Goal: Task Accomplishment & Management: Complete application form

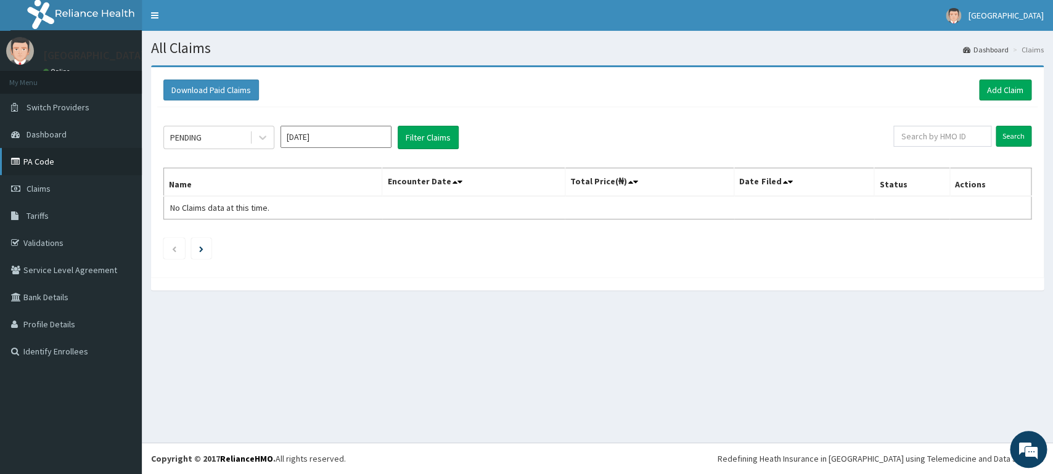
click at [47, 160] on link "PA Code" at bounding box center [71, 161] width 142 height 27
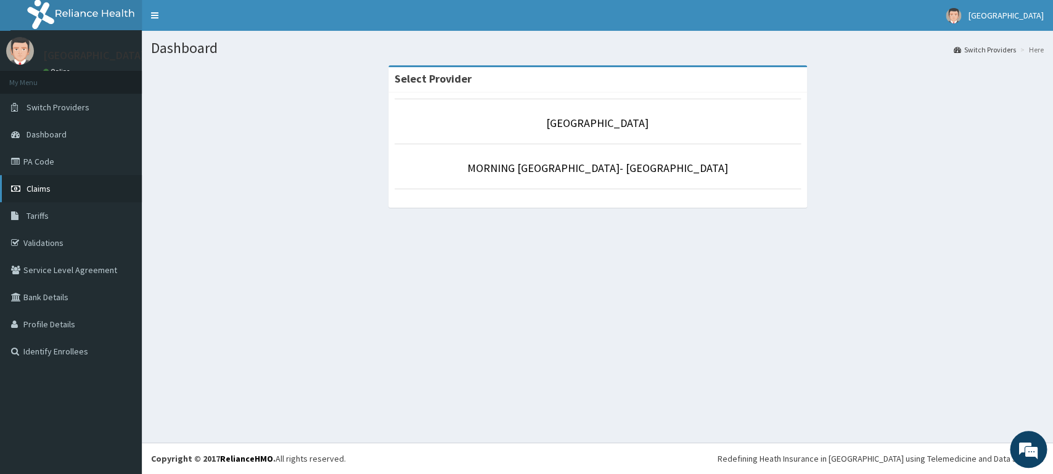
click at [82, 193] on link "Claims" at bounding box center [71, 188] width 142 height 27
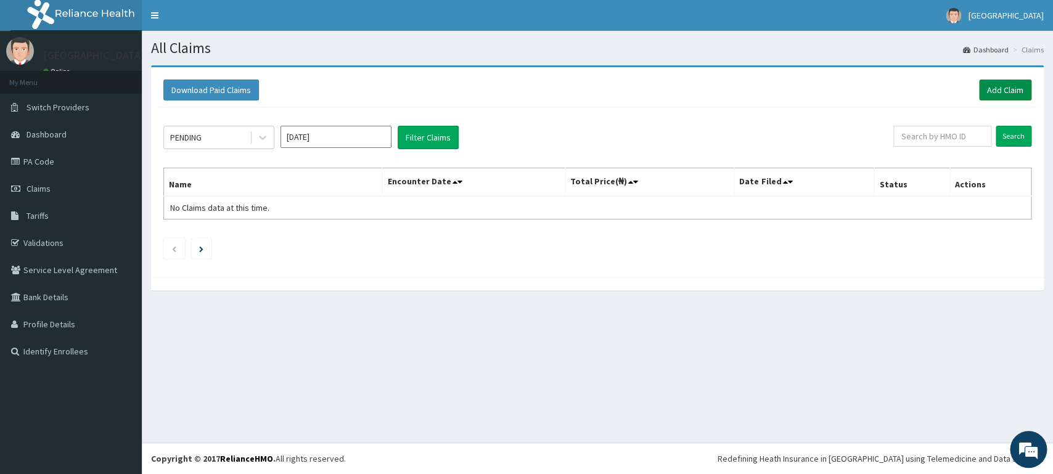
click at [995, 94] on link "Add Claim" at bounding box center [1005, 90] width 52 height 21
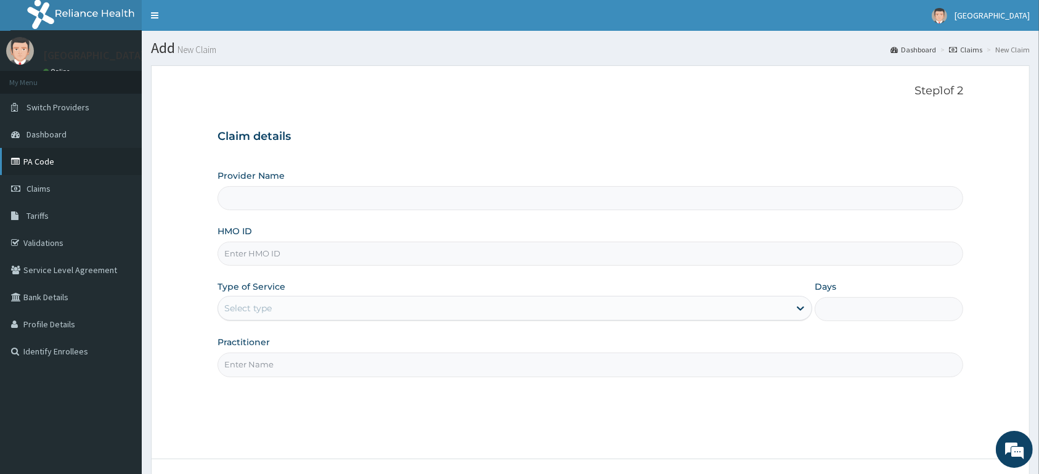
click at [70, 167] on link "PA Code" at bounding box center [71, 161] width 142 height 27
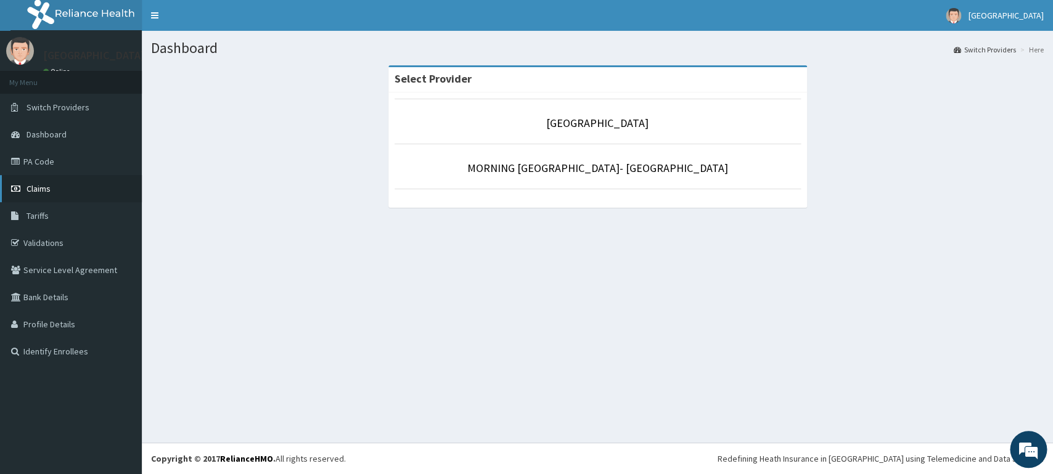
click at [31, 194] on span "Claims" at bounding box center [39, 188] width 24 height 11
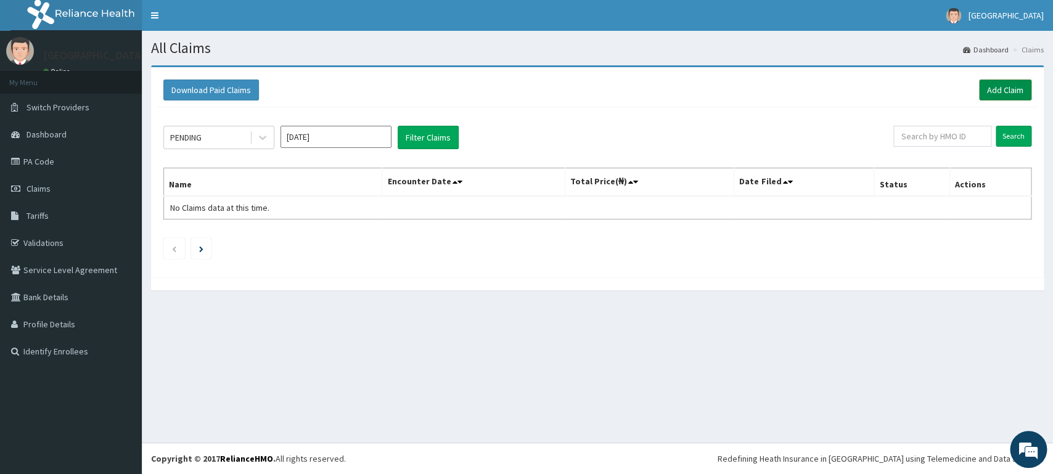
click at [1007, 96] on link "Add Claim" at bounding box center [1005, 90] width 52 height 21
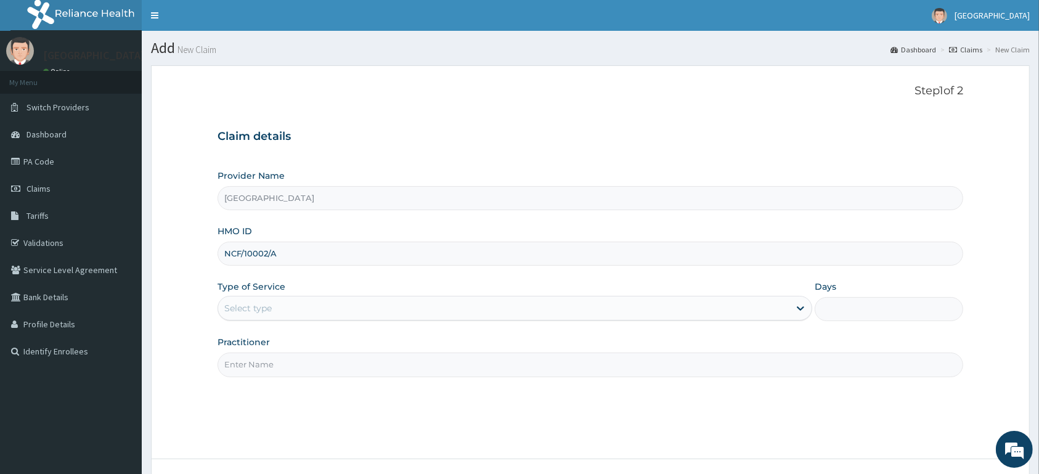
type input "NCF/10002/A"
click at [303, 308] on div "Select type" at bounding box center [503, 308] width 571 height 20
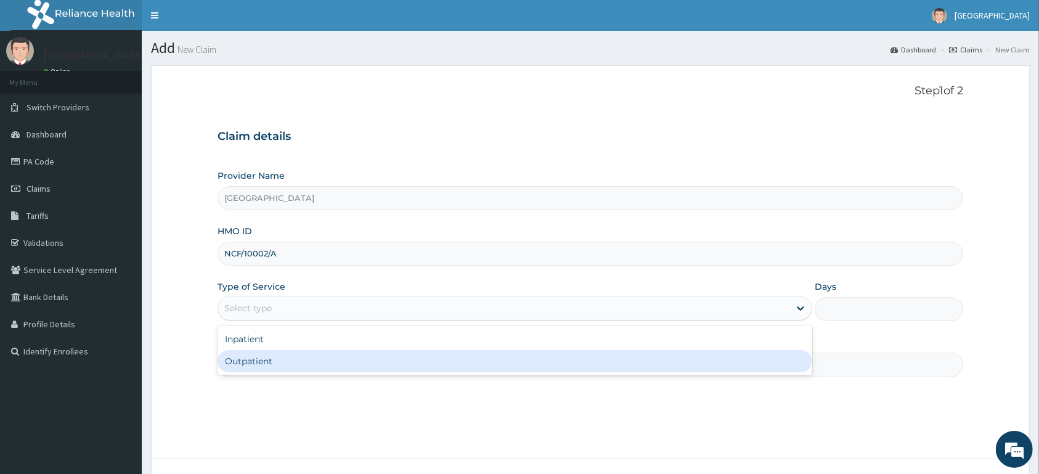
click at [304, 361] on div "Outpatient" at bounding box center [515, 361] width 595 height 22
type input "1"
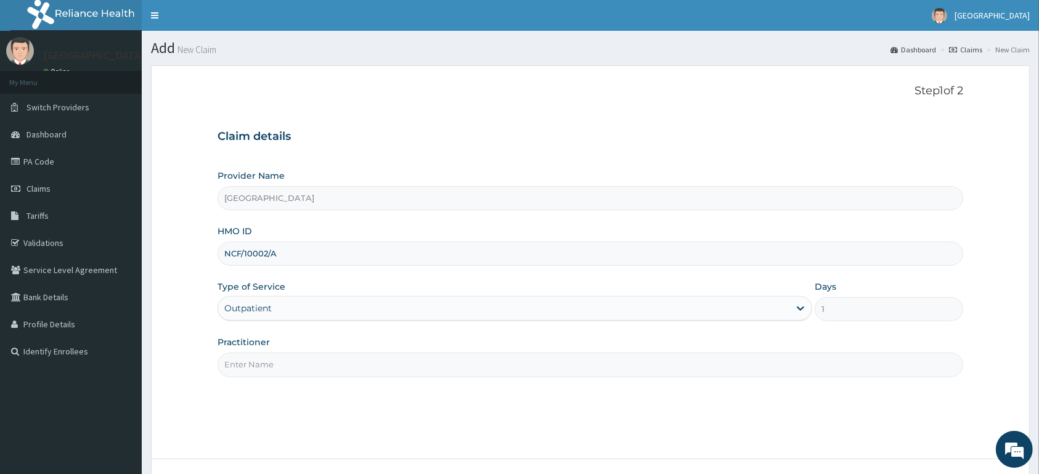
click at [304, 361] on input "Practitioner" at bounding box center [591, 365] width 746 height 24
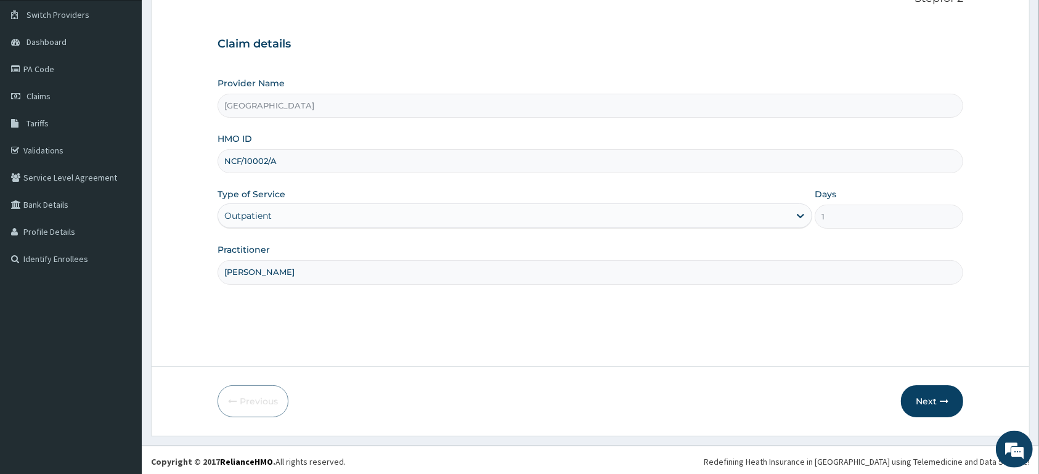
scroll to position [96, 0]
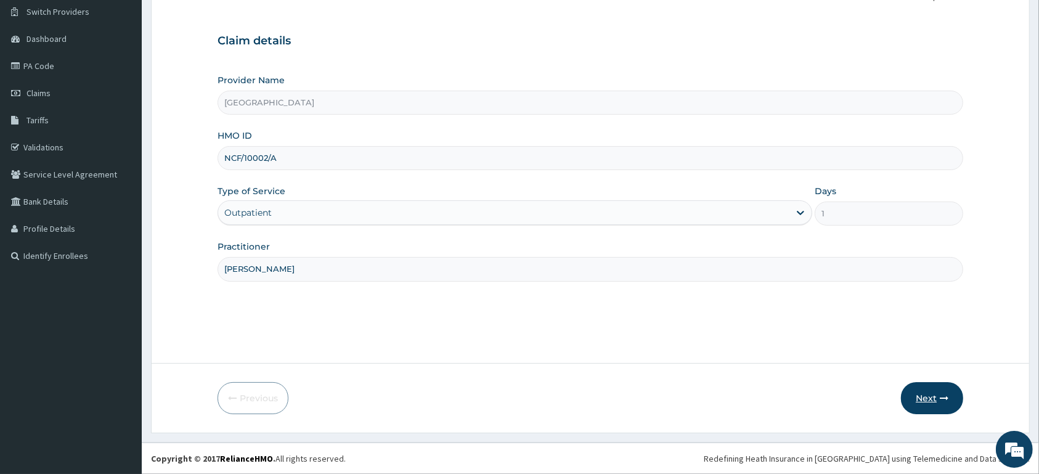
type input "[PERSON_NAME]"
click at [940, 403] on button "Next" at bounding box center [932, 398] width 62 height 32
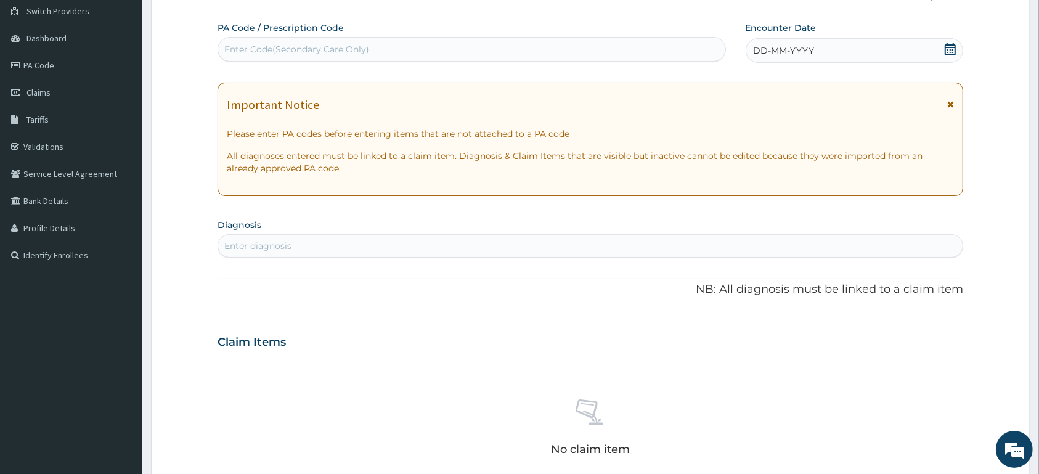
click at [953, 48] on icon at bounding box center [950, 49] width 11 height 12
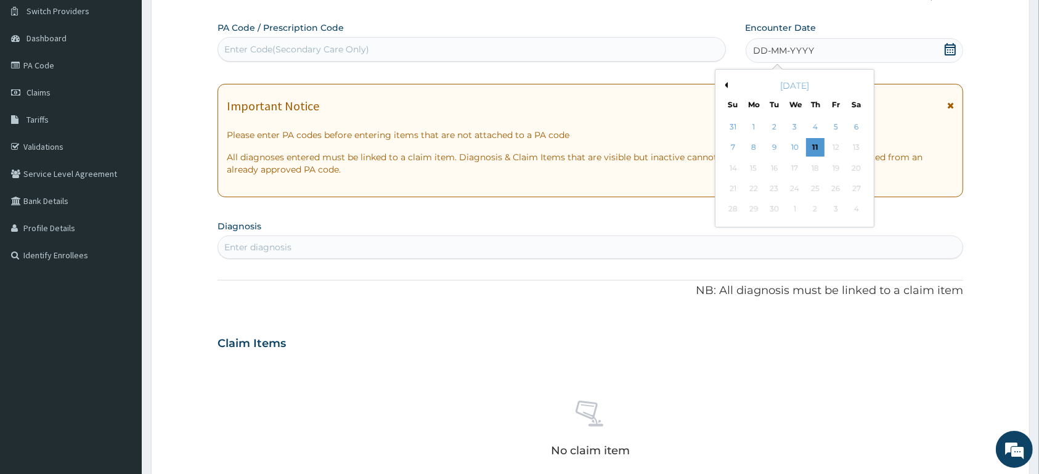
click at [726, 86] on button "Previous Month" at bounding box center [725, 85] width 6 height 6
click at [779, 127] on div "29" at bounding box center [774, 127] width 18 height 18
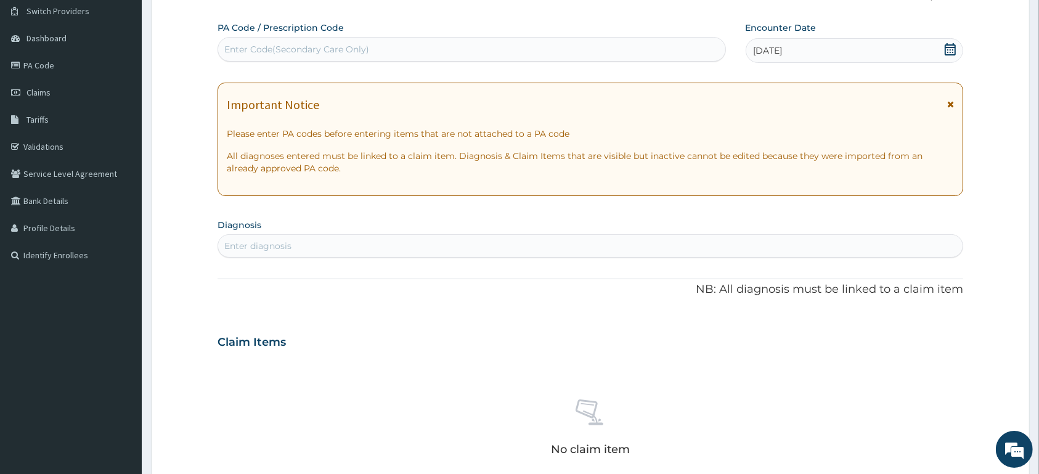
click at [518, 235] on div "Enter diagnosis" at bounding box center [591, 245] width 746 height 23
type input "[MEDICAL_DATA]"
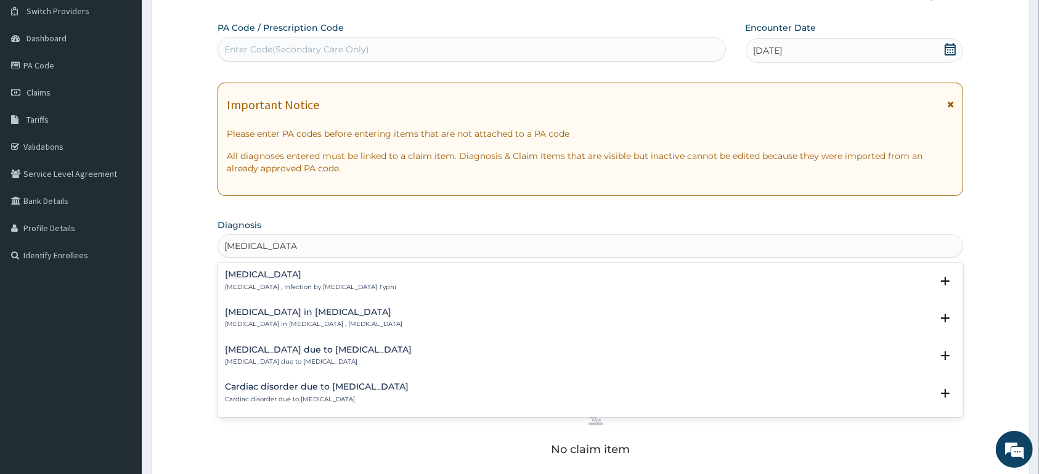
click at [293, 277] on h4 "[MEDICAL_DATA]" at bounding box center [310, 274] width 171 height 9
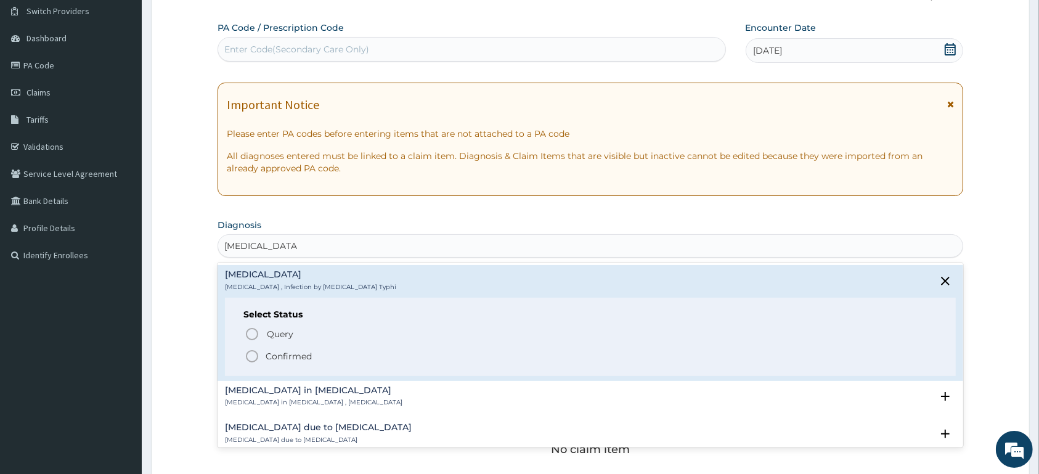
click at [296, 357] on p "Confirmed" at bounding box center [289, 356] width 46 height 12
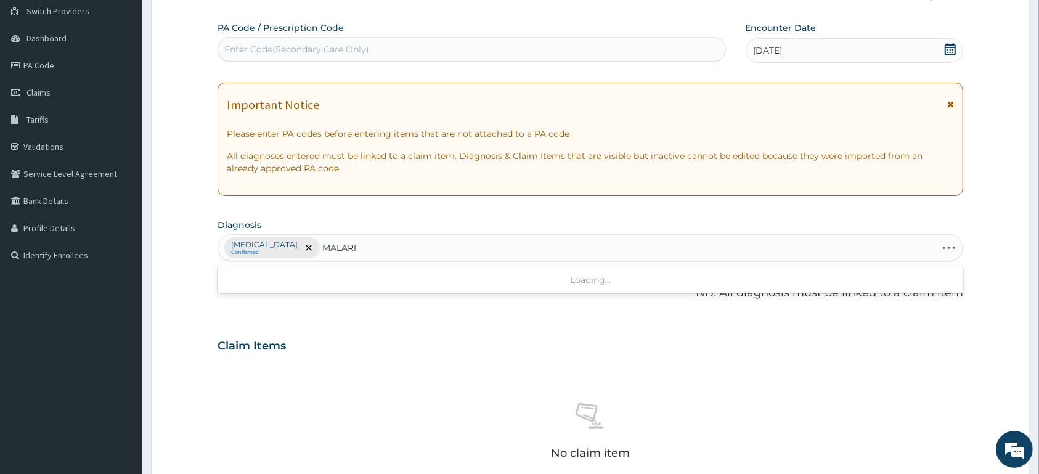
type input "MALARIA"
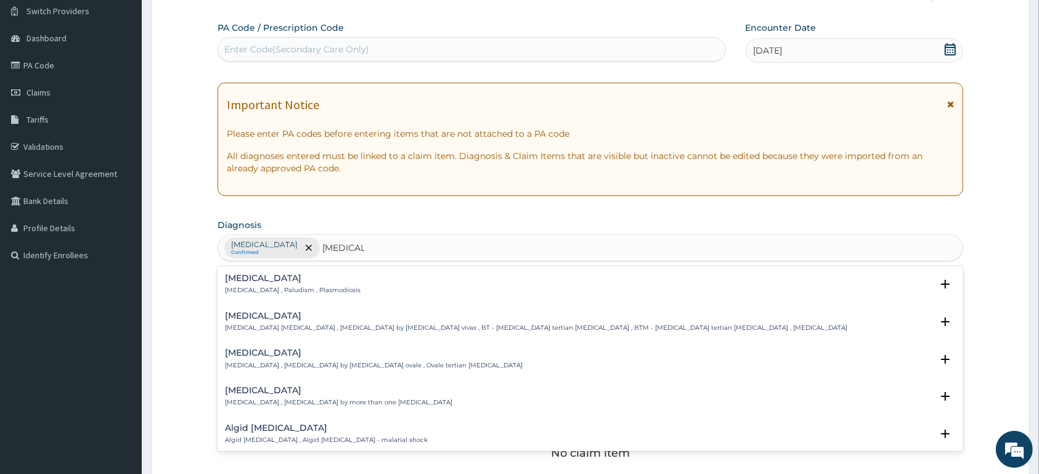
click at [263, 287] on div "Malaria Malaria , Paludism , Plasmodiosis" at bounding box center [293, 285] width 136 height 22
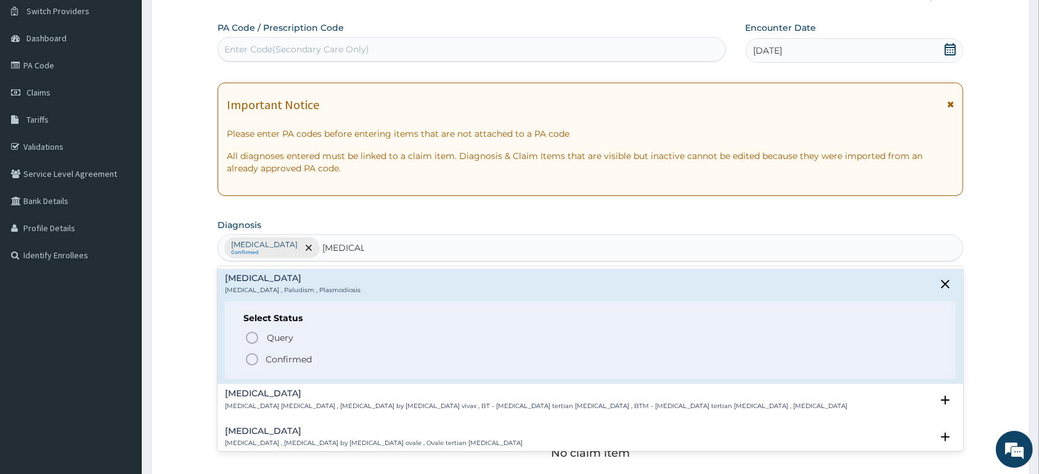
click at [270, 361] on p "Confirmed" at bounding box center [289, 359] width 46 height 12
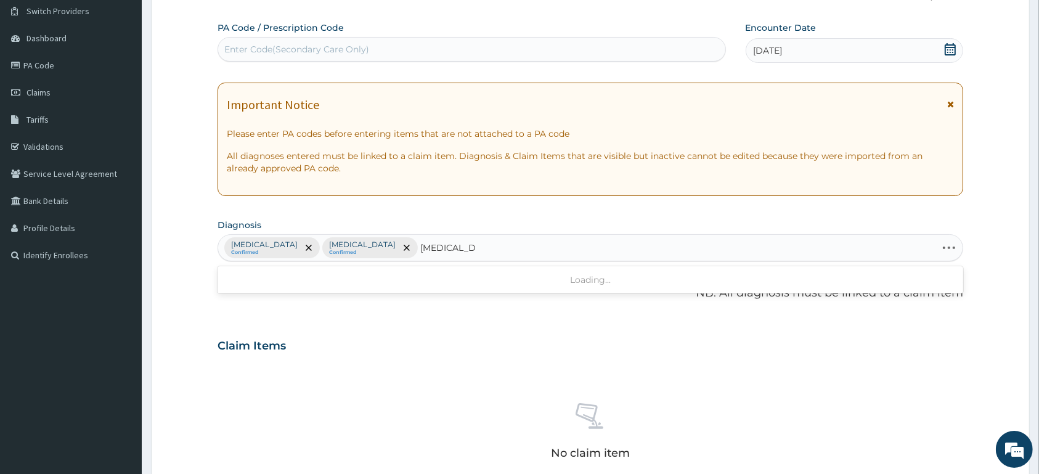
type input "TINEA CORPO"
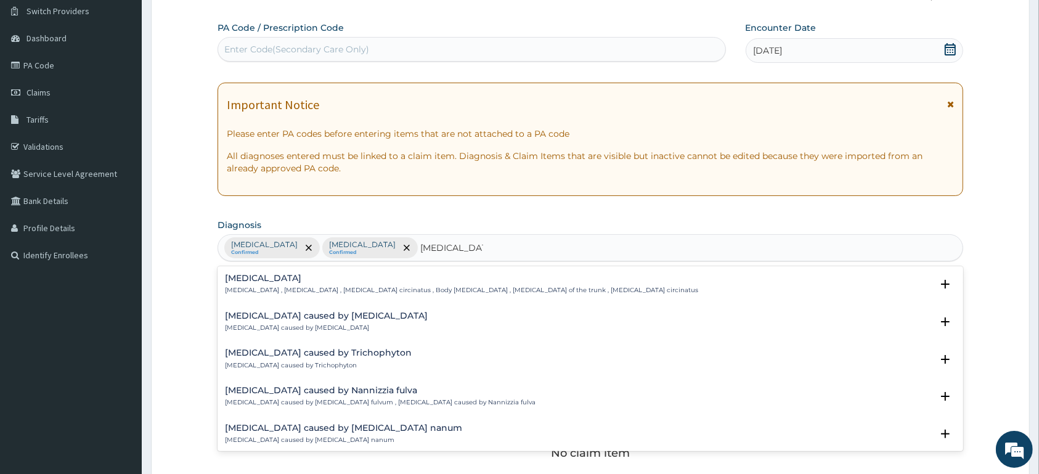
click at [247, 280] on h4 "Tinea corporis" at bounding box center [461, 278] width 473 height 9
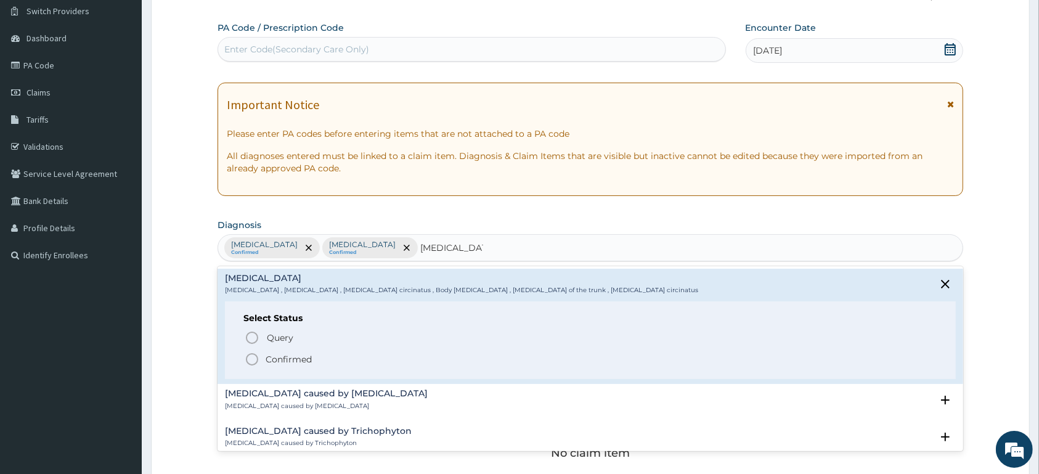
click at [271, 359] on p "Confirmed" at bounding box center [289, 359] width 46 height 12
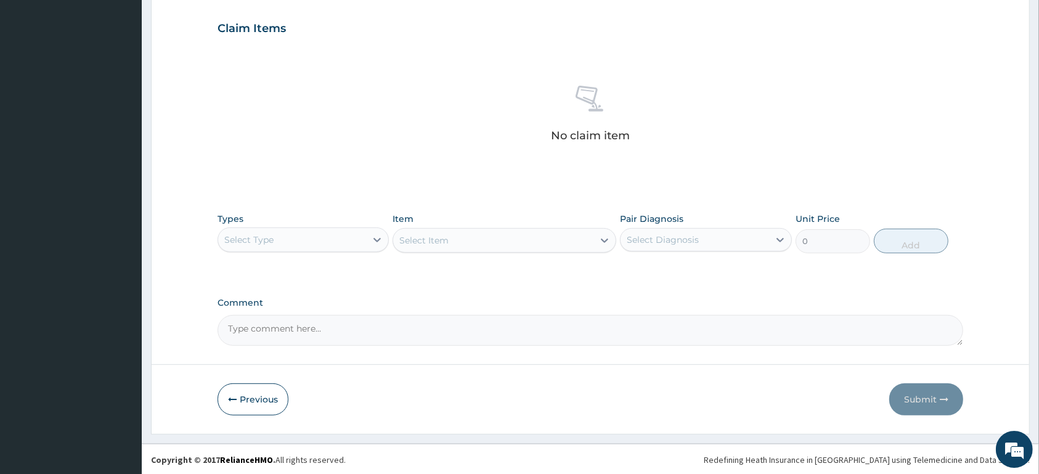
scroll to position [416, 0]
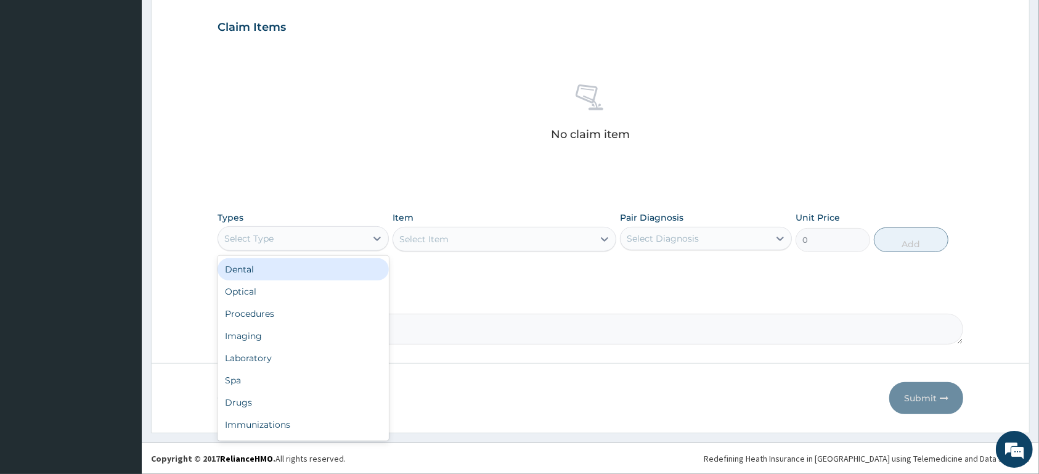
click at [284, 235] on div "Select Type" at bounding box center [292, 239] width 148 height 20
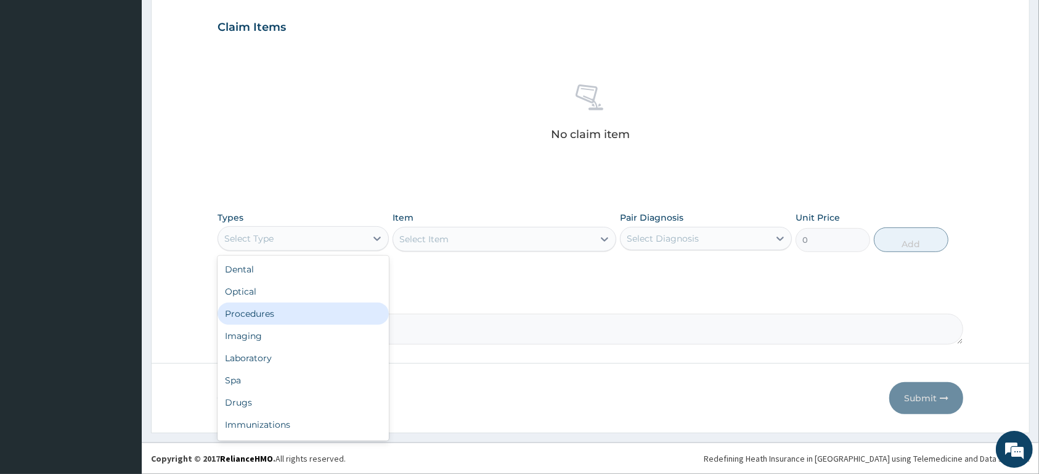
click at [307, 314] on div "Procedures" at bounding box center [303, 314] width 171 height 22
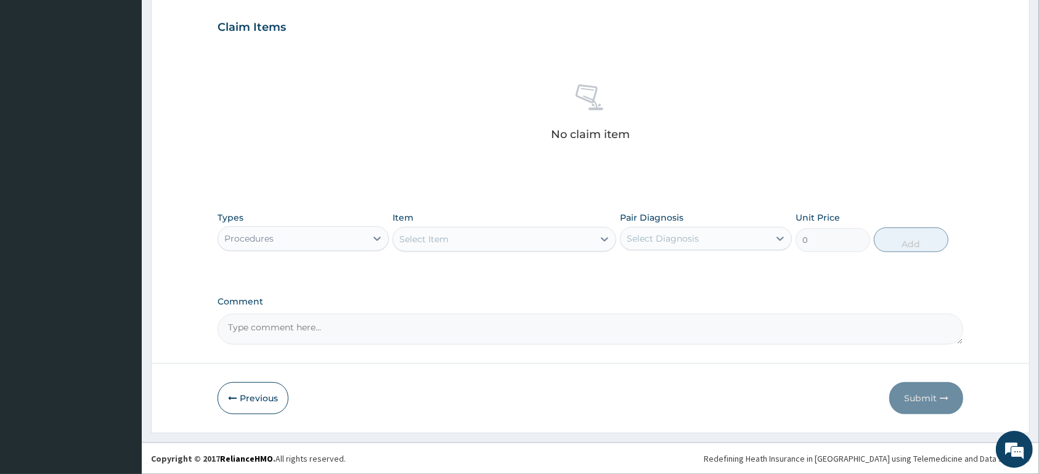
click at [533, 237] on div "Select Item" at bounding box center [493, 239] width 200 height 20
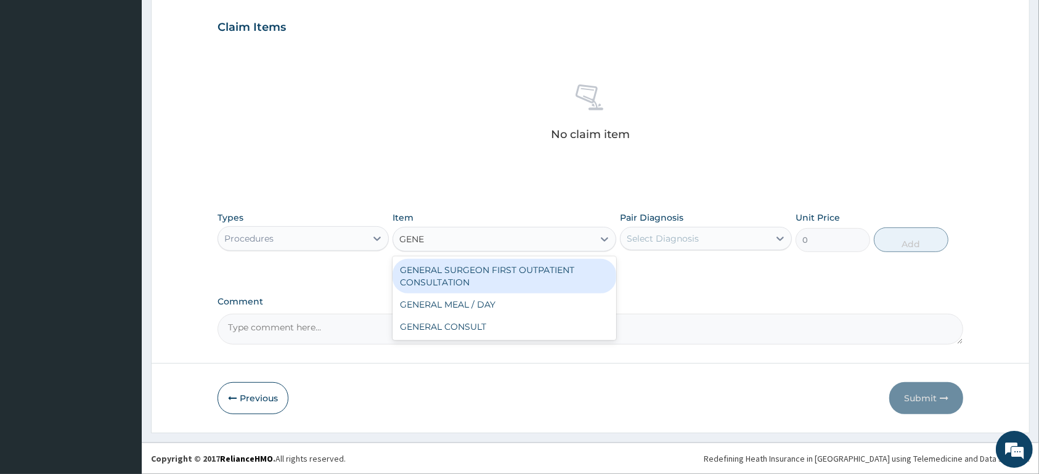
type input "GENER"
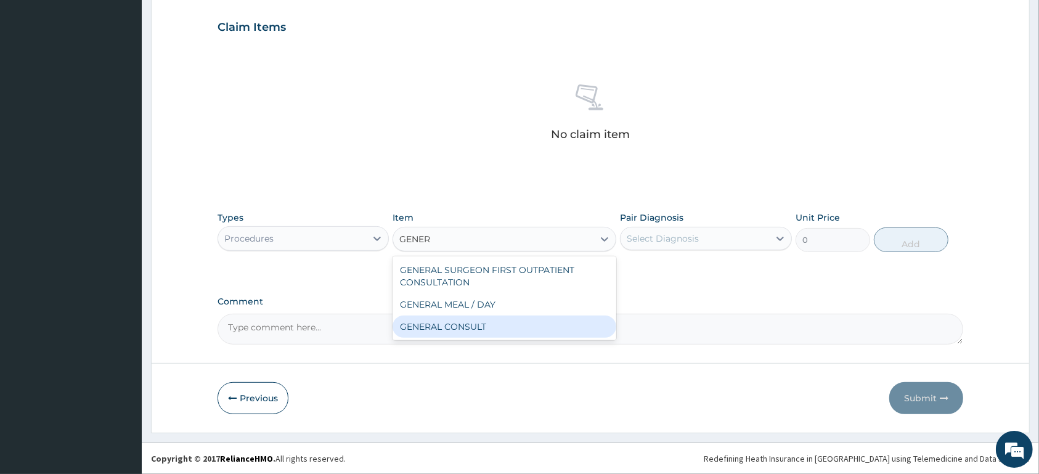
drag, startPoint x: 520, startPoint y: 327, endPoint x: 642, endPoint y: 279, distance: 130.4
click at [520, 327] on div "GENERAL CONSULT" at bounding box center [505, 327] width 224 height 22
type input "5000"
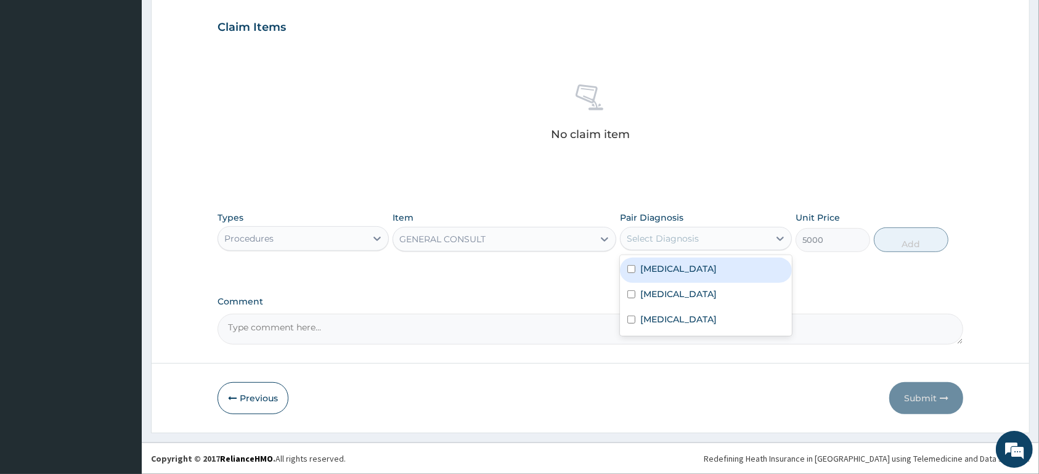
click at [693, 235] on div "Select Diagnosis" at bounding box center [663, 238] width 72 height 12
click at [706, 271] on div "Typhoid fever" at bounding box center [705, 270] width 171 height 25
checkbox input "true"
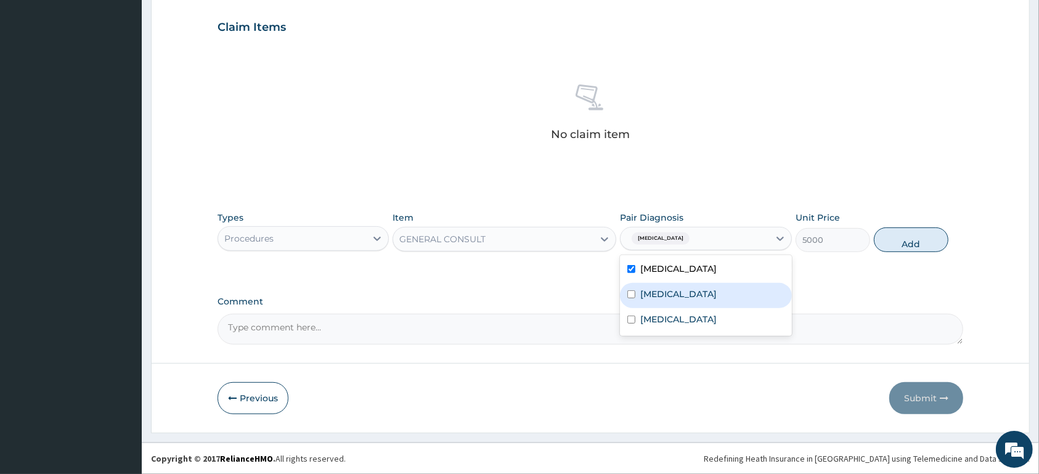
click at [698, 300] on div "Malaria" at bounding box center [705, 295] width 171 height 25
checkbox input "true"
click at [700, 320] on label "Tinea corporis" at bounding box center [678, 319] width 76 height 12
checkbox input "true"
click at [900, 249] on button "Add" at bounding box center [911, 239] width 75 height 25
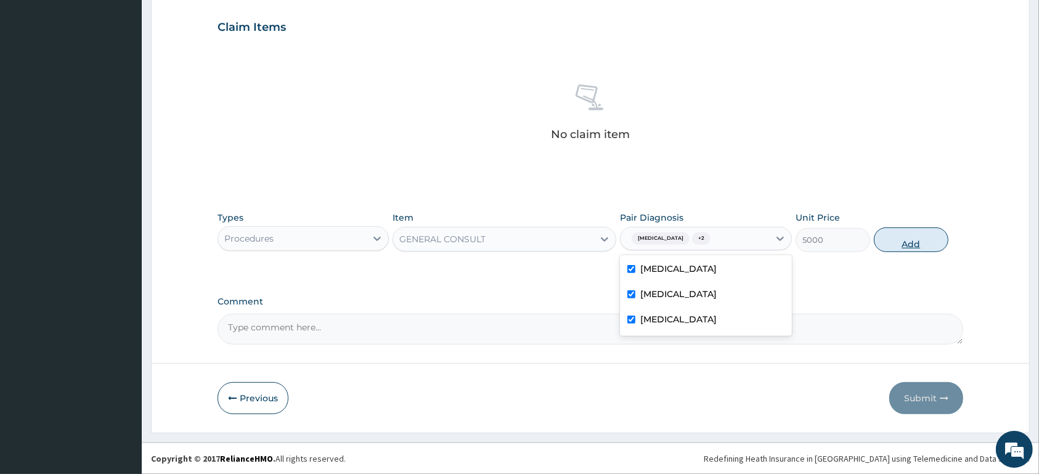
type input "0"
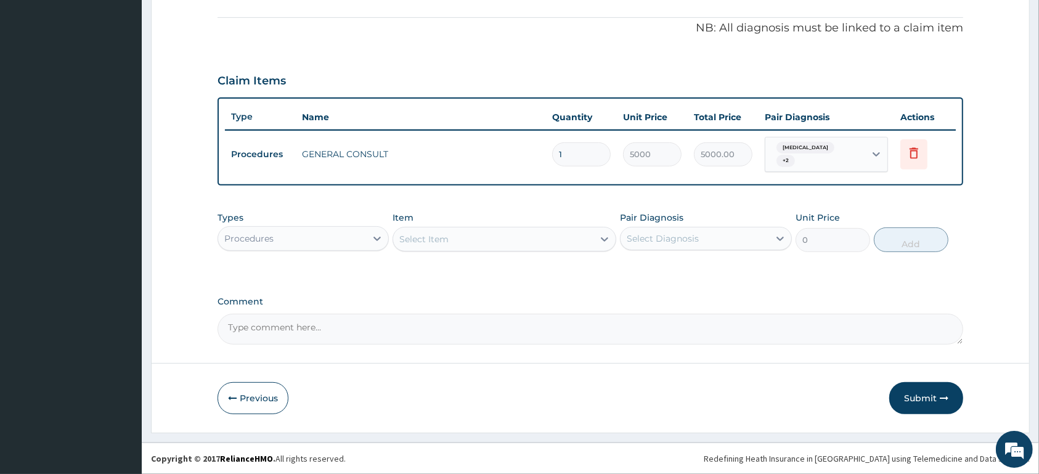
scroll to position [356, 0]
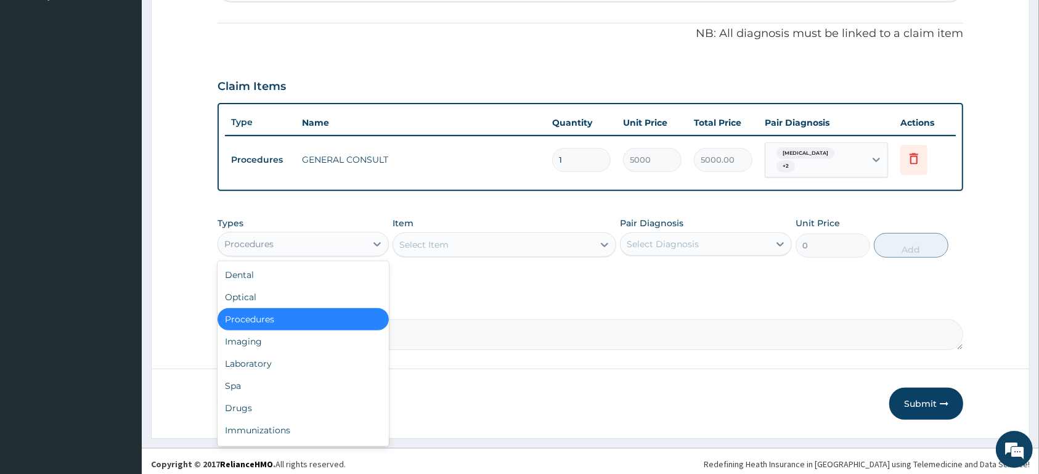
drag, startPoint x: 277, startPoint y: 236, endPoint x: 275, endPoint y: 250, distance: 13.8
click at [278, 236] on div "Procedures" at bounding box center [292, 244] width 148 height 20
click at [274, 354] on div "Laboratory" at bounding box center [303, 364] width 171 height 22
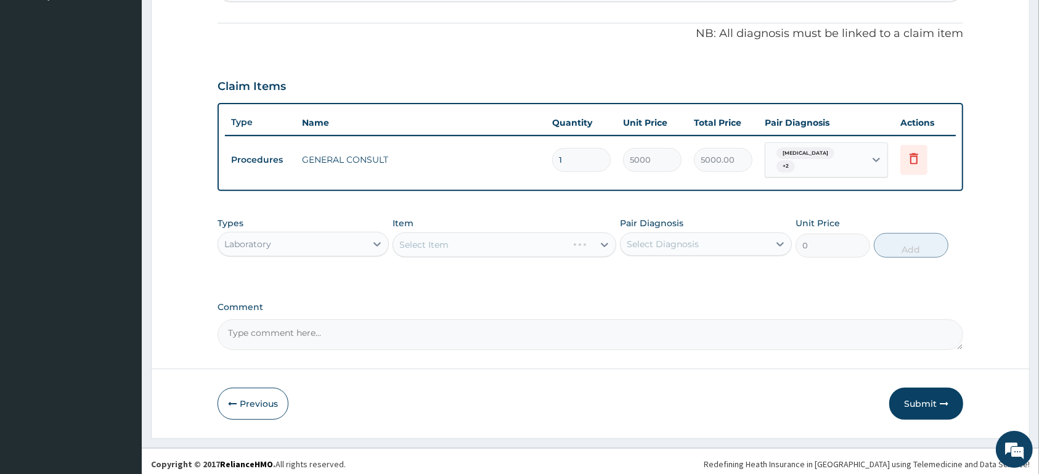
click at [477, 240] on div "Select Item" at bounding box center [505, 244] width 224 height 25
click at [454, 239] on div "Select Item" at bounding box center [493, 245] width 200 height 20
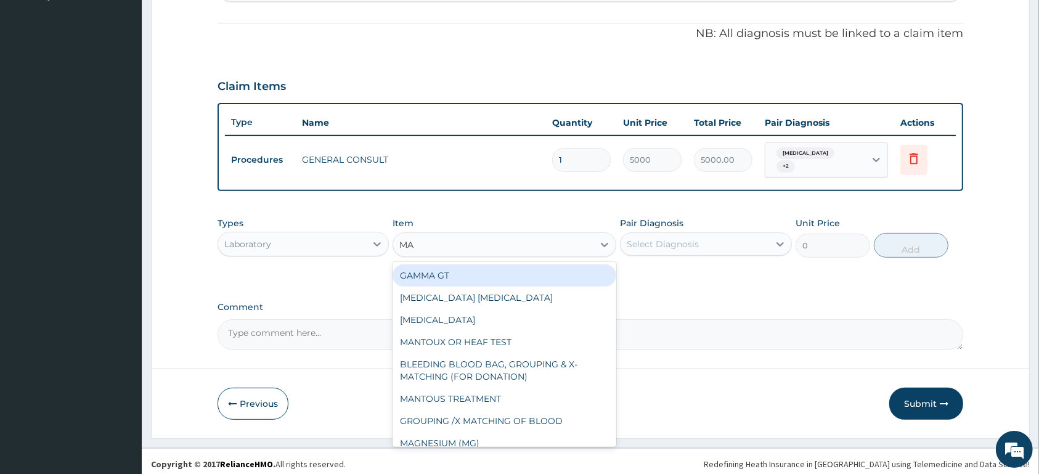
type input "MAL"
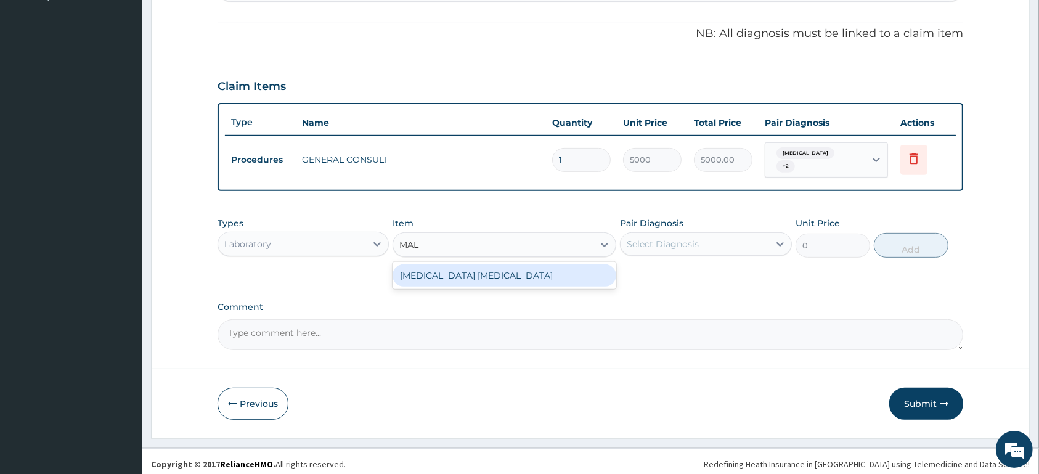
drag, startPoint x: 467, startPoint y: 273, endPoint x: 539, endPoint y: 246, distance: 76.5
click at [468, 272] on div "MALARIA PARASITE" at bounding box center [505, 275] width 224 height 22
type input "1500"
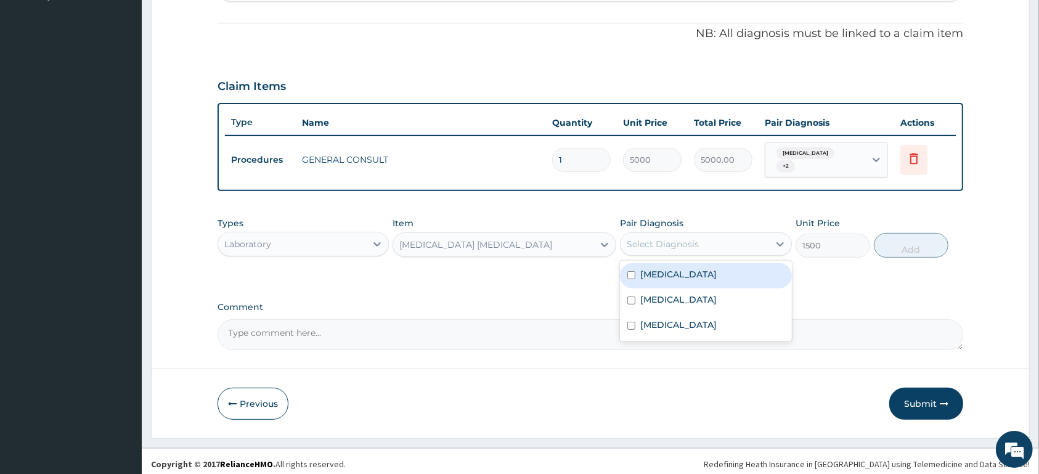
drag, startPoint x: 625, startPoint y: 232, endPoint x: 677, endPoint y: 248, distance: 55.0
click at [632, 234] on div "Select Diagnosis" at bounding box center [695, 244] width 148 height 20
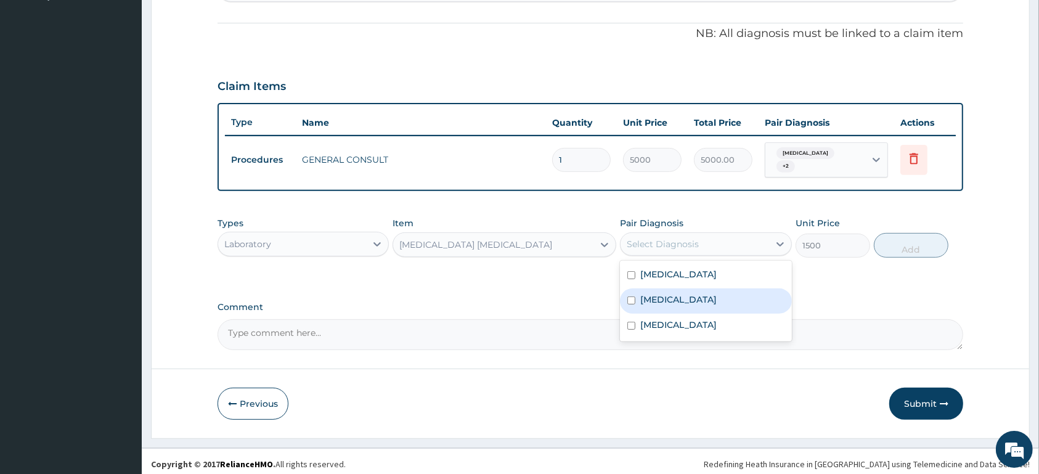
click at [684, 290] on div "Malaria" at bounding box center [705, 300] width 171 height 25
checkbox input "true"
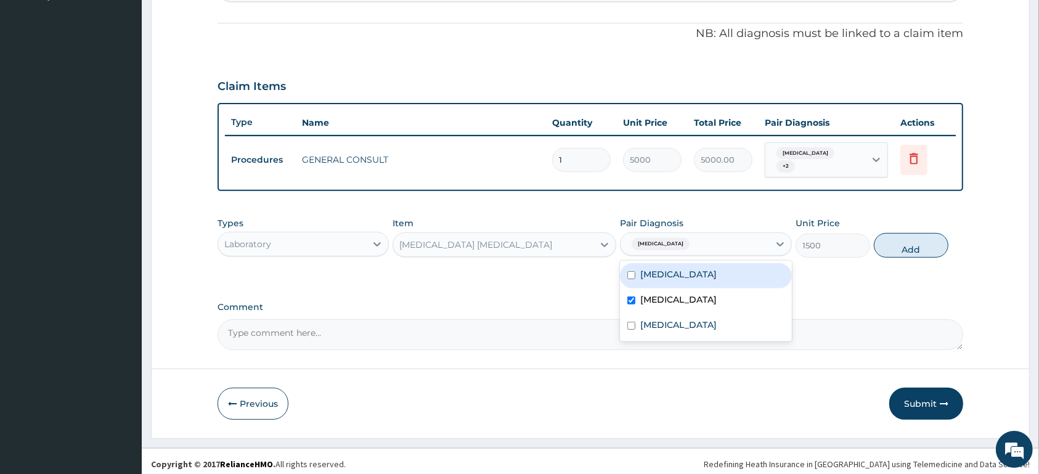
click at [925, 243] on button "Add" at bounding box center [911, 245] width 75 height 25
type input "0"
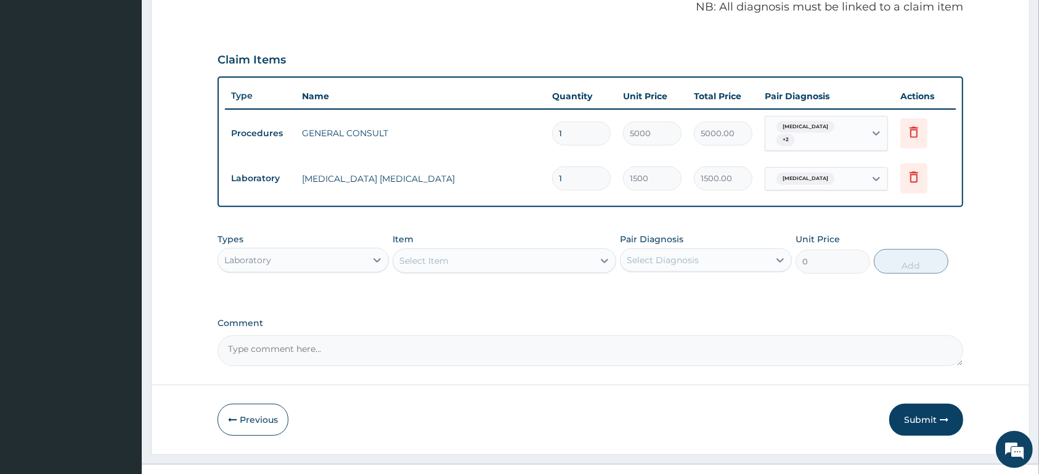
scroll to position [399, 0]
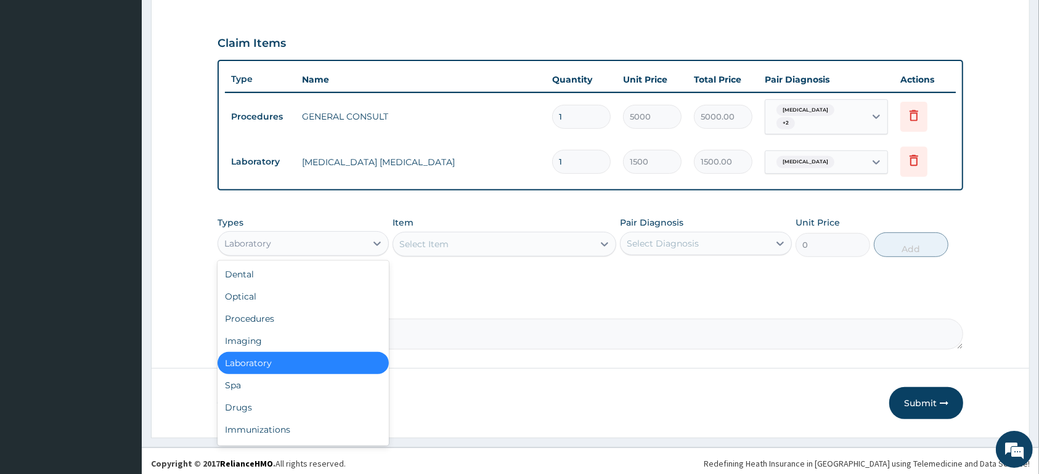
click at [325, 239] on div "Laboratory" at bounding box center [292, 244] width 148 height 20
click at [324, 399] on div "Drugs" at bounding box center [303, 407] width 171 height 22
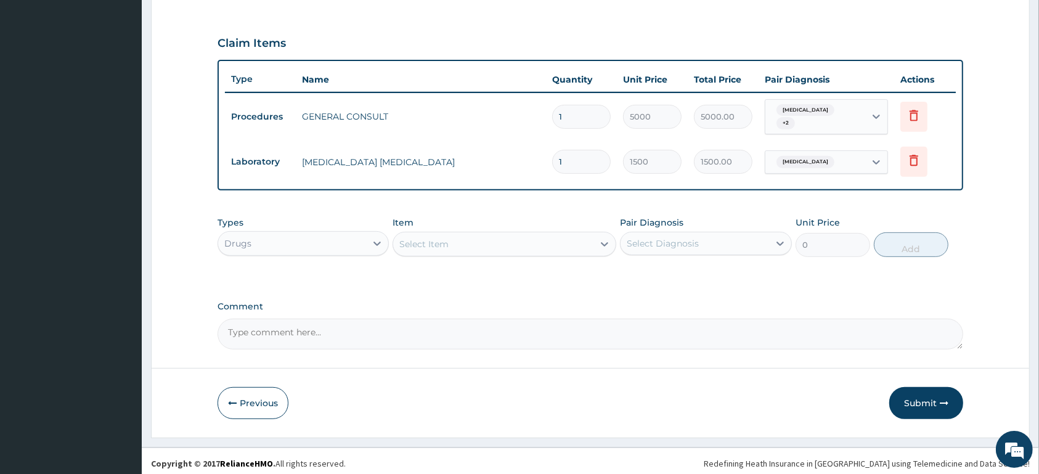
click at [457, 238] on div "Select Item" at bounding box center [493, 244] width 200 height 20
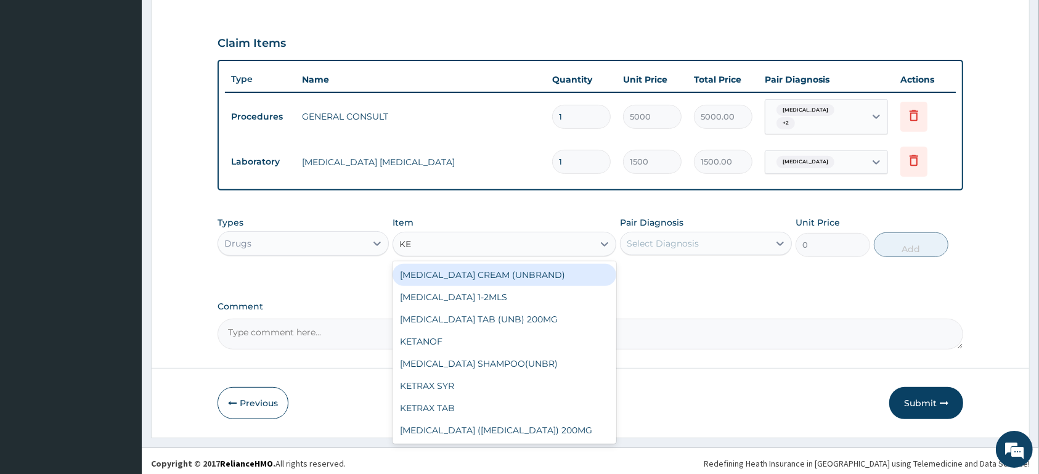
type input "KET"
click at [549, 274] on div "[MEDICAL_DATA] CREAM (UNBRAND)" at bounding box center [505, 275] width 224 height 22
type input "1300"
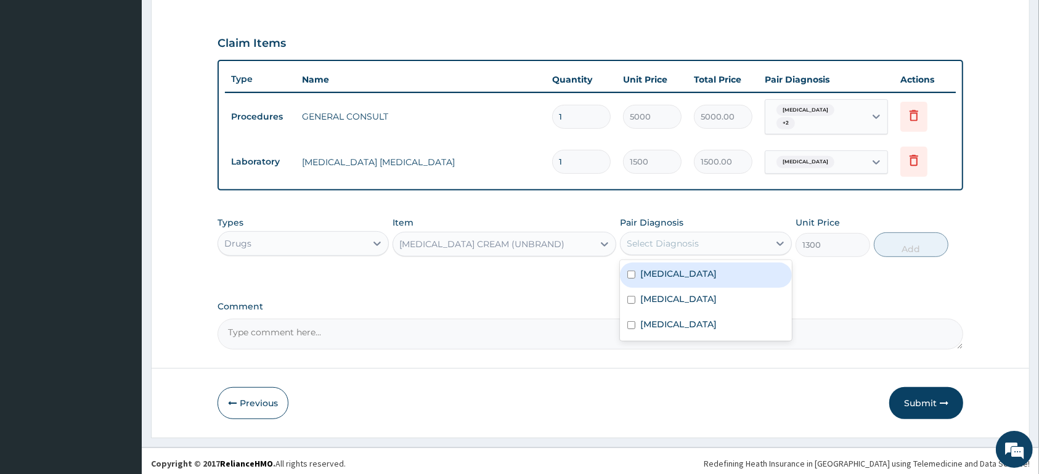
click at [672, 237] on div "Select Diagnosis" at bounding box center [663, 243] width 72 height 12
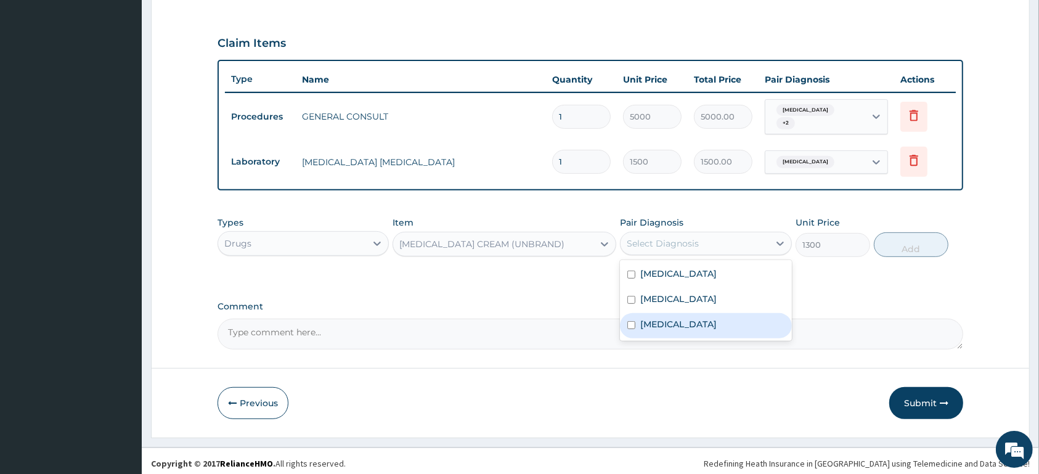
click at [700, 318] on label "Tinea corporis" at bounding box center [678, 324] width 76 height 12
checkbox input "true"
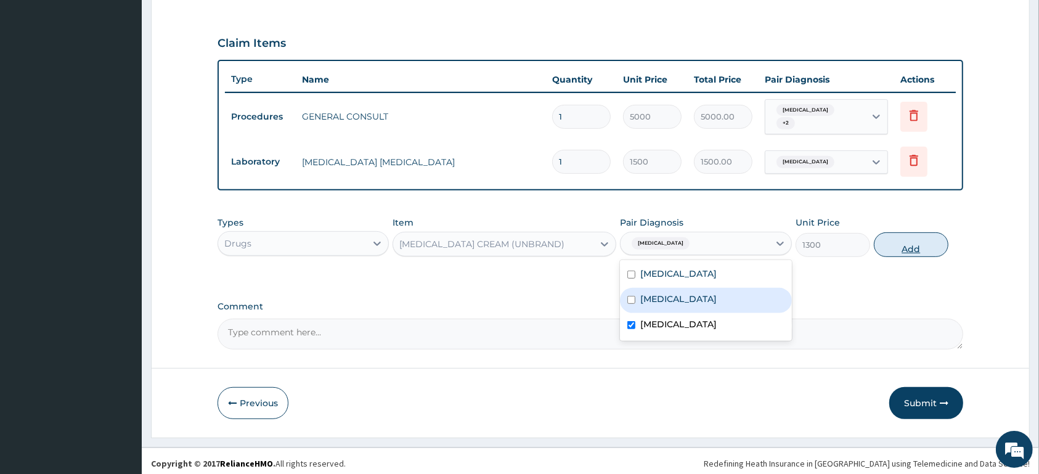
click at [924, 238] on button "Add" at bounding box center [911, 244] width 75 height 25
type input "0"
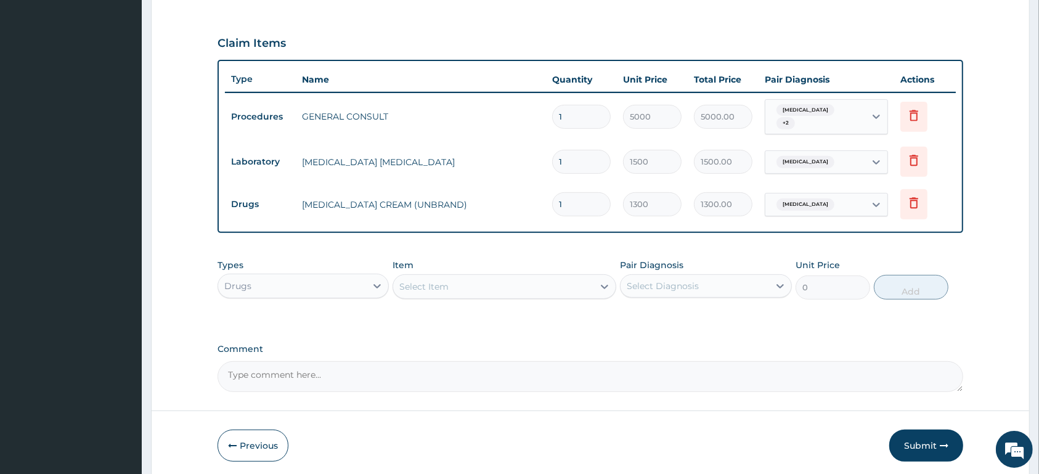
click at [799, 113] on span "Typhoid fever" at bounding box center [806, 110] width 58 height 12
click at [799, 112] on span "Typhoid fever" at bounding box center [806, 110] width 58 height 12
click at [856, 110] on div "Typhoid fever + 2" at bounding box center [815, 117] width 100 height 35
click at [456, 274] on div "Select Item" at bounding box center [505, 286] width 224 height 25
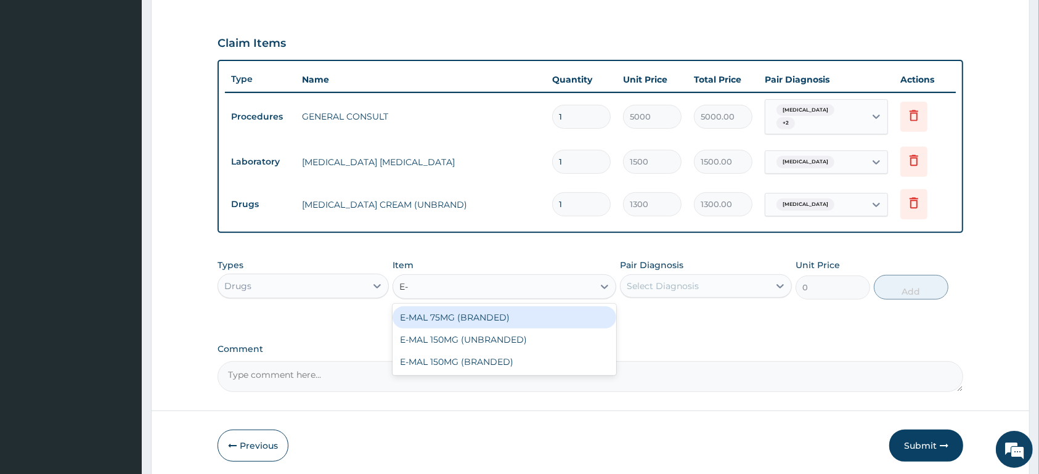
type input "E-M"
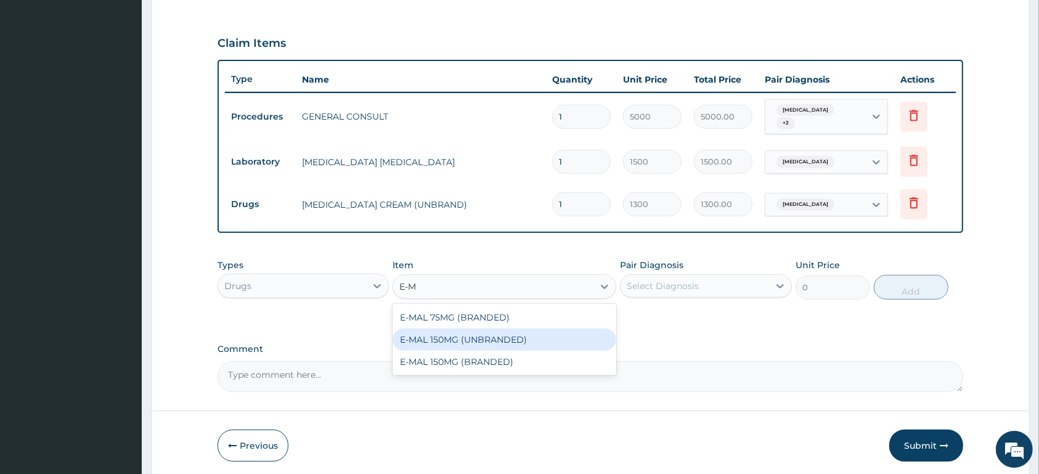
click at [502, 333] on div "E-MAL 150MG (UNBRANDED)" at bounding box center [505, 339] width 224 height 22
type input "1800"
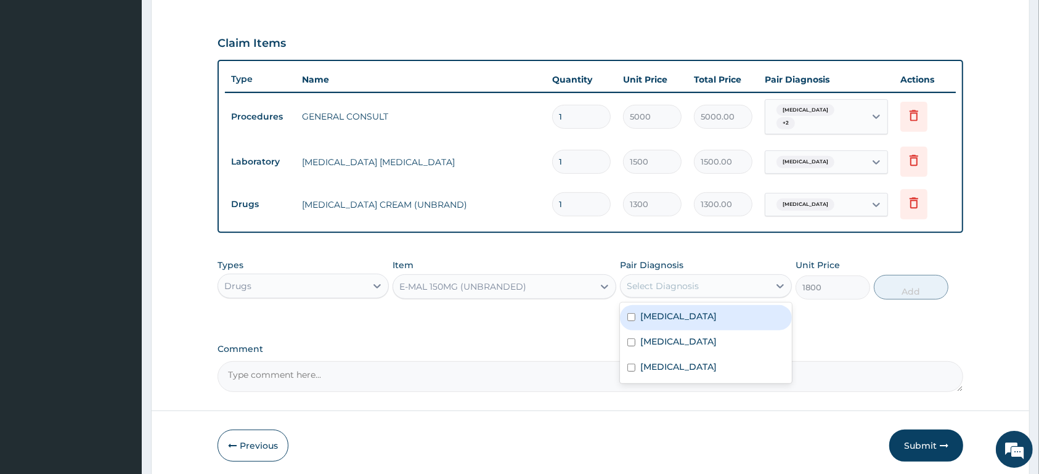
click at [648, 280] on div "Select Diagnosis" at bounding box center [663, 286] width 72 height 12
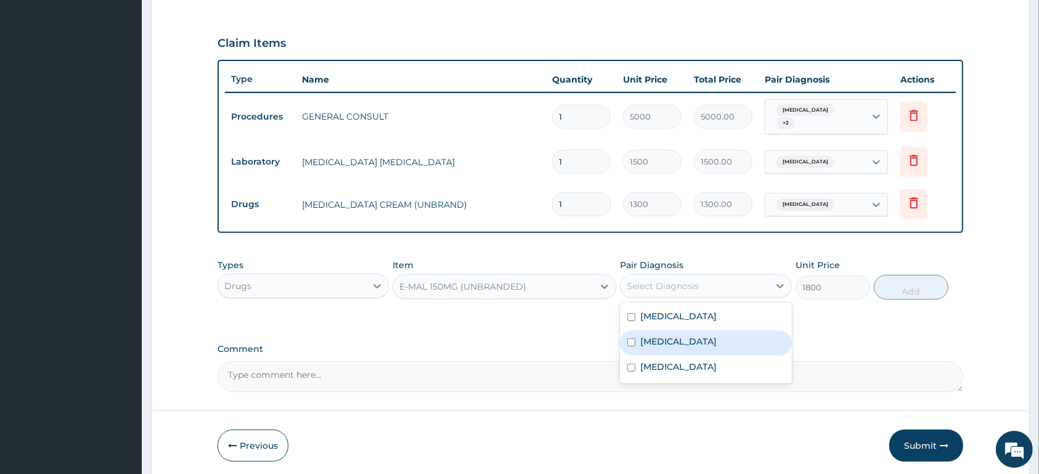
click at [663, 335] on label "Malaria" at bounding box center [678, 341] width 76 height 12
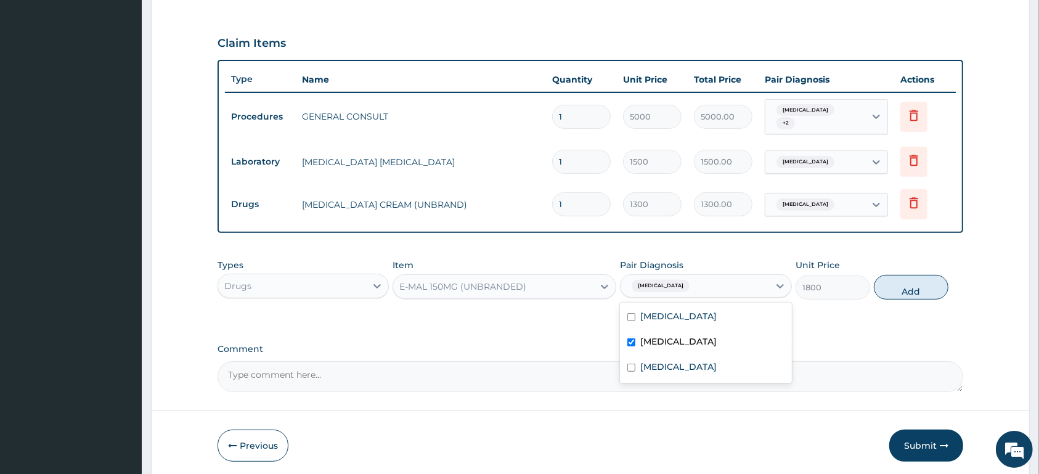
checkbox input "true"
click at [929, 286] on button "Add" at bounding box center [911, 287] width 75 height 25
type input "0"
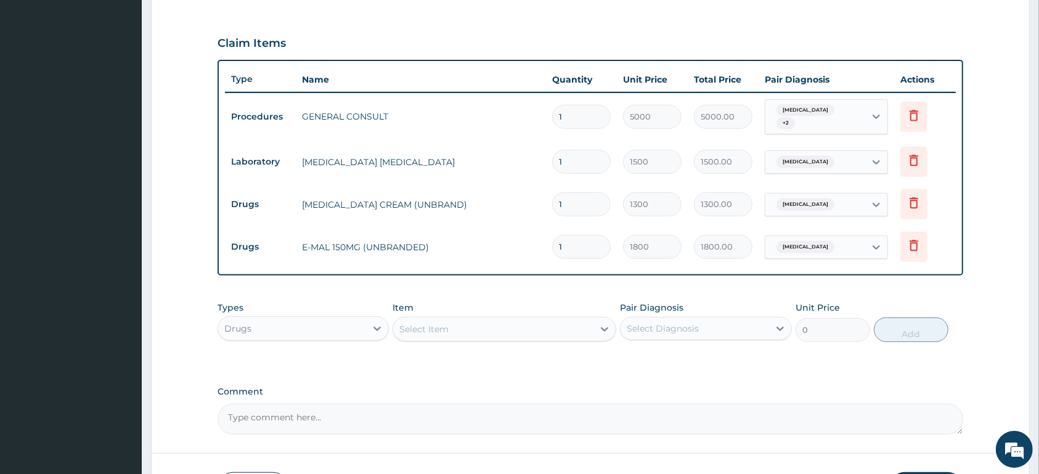
type input "0.00"
type input "3"
type input "5400.00"
type input "3"
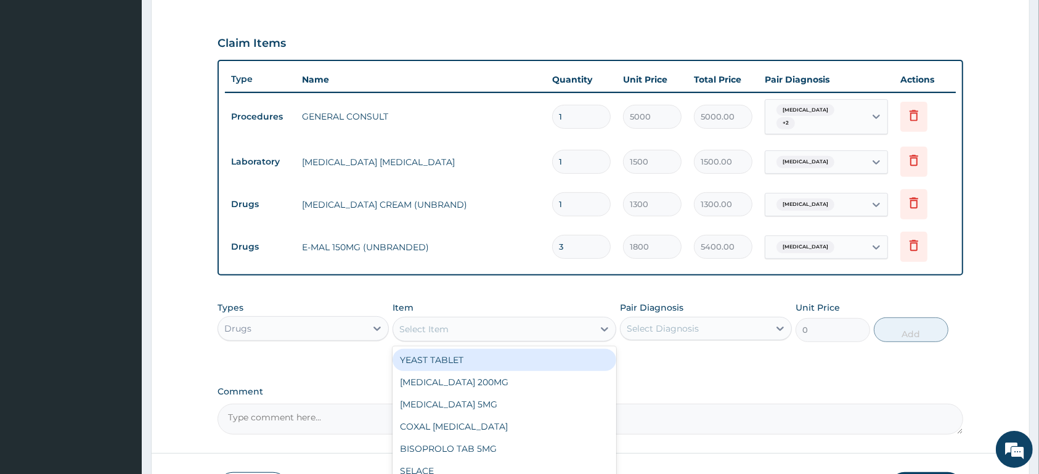
click at [513, 319] on div "Select Item" at bounding box center [493, 329] width 200 height 20
type input "AMODI"
click at [538, 349] on div "[MEDICAL_DATA] TABLET" at bounding box center [505, 360] width 224 height 22
type input "180"
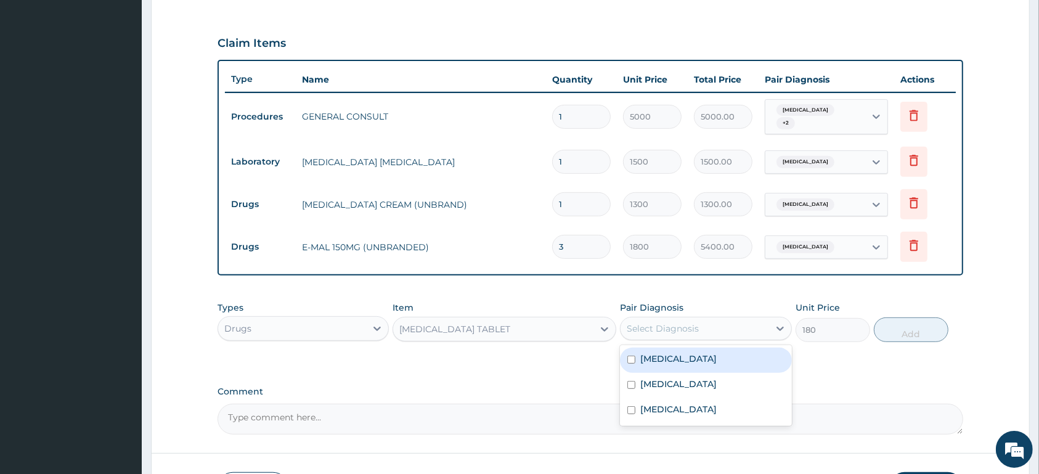
click at [674, 324] on div "Select Diagnosis" at bounding box center [663, 328] width 72 height 12
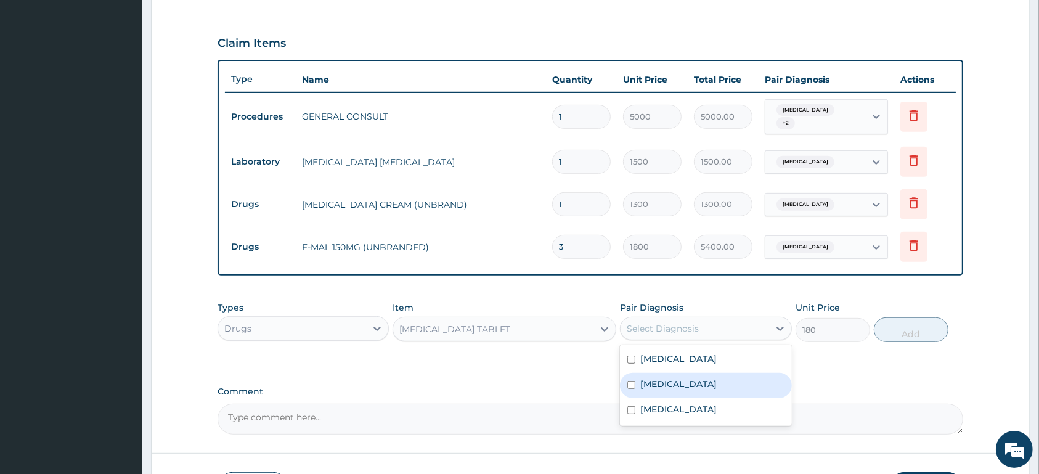
click at [682, 373] on div "Malaria" at bounding box center [705, 385] width 171 height 25
checkbox input "true"
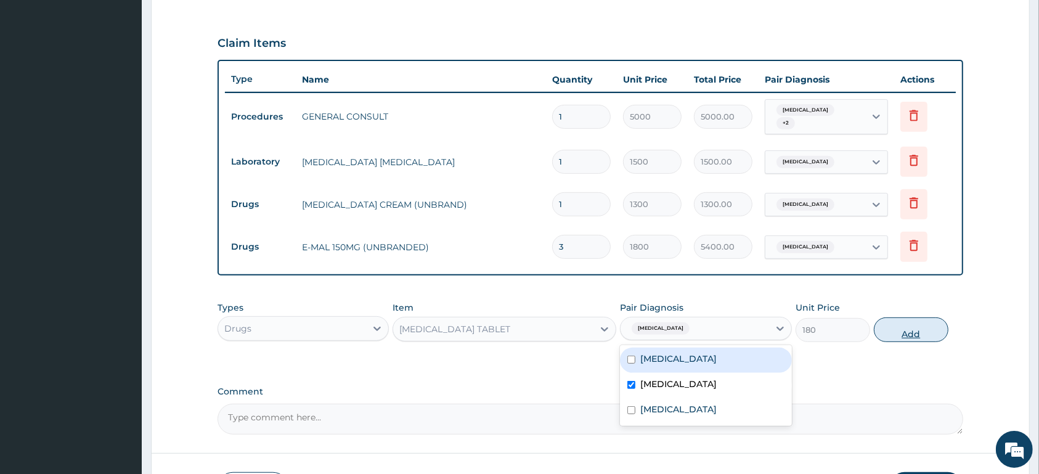
click at [892, 329] on button "Add" at bounding box center [911, 329] width 75 height 25
type input "0"
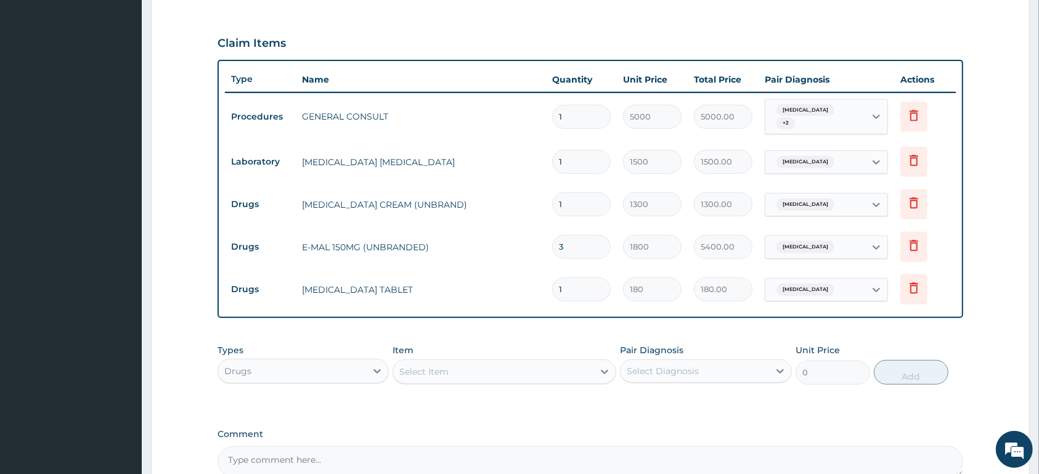
type input "0.00"
type input "3"
type input "540.00"
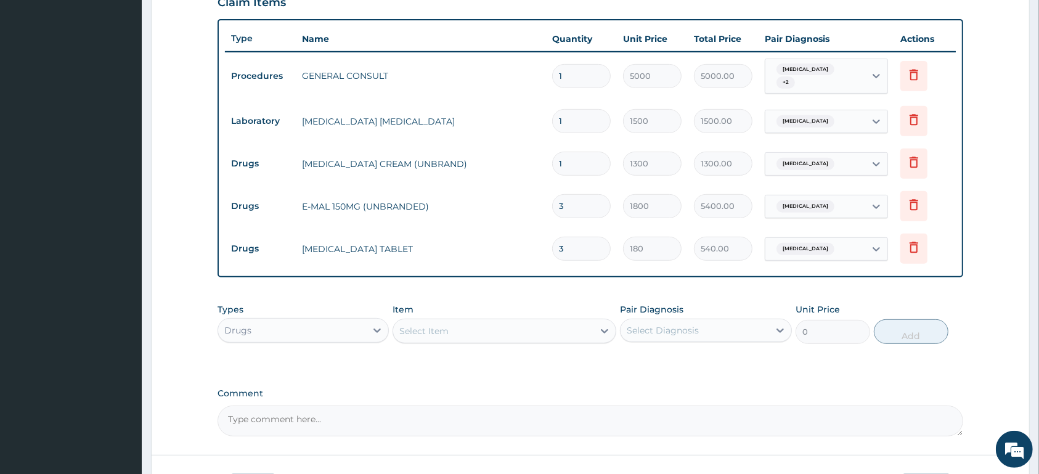
scroll to position [463, 0]
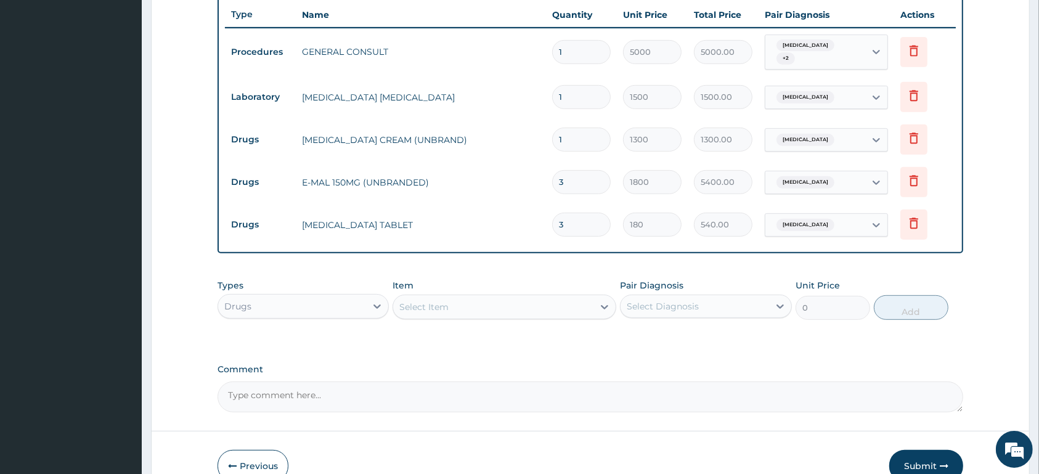
type input "3"
click at [825, 178] on div "Malaria" at bounding box center [815, 182] width 100 height 21
click at [457, 314] on div "Types Drugs Item Select Item Pair Diagnosis Select Diagnosis Unit Price 0 Add" at bounding box center [591, 299] width 746 height 53
click at [459, 301] on div "Select Item" at bounding box center [493, 307] width 200 height 20
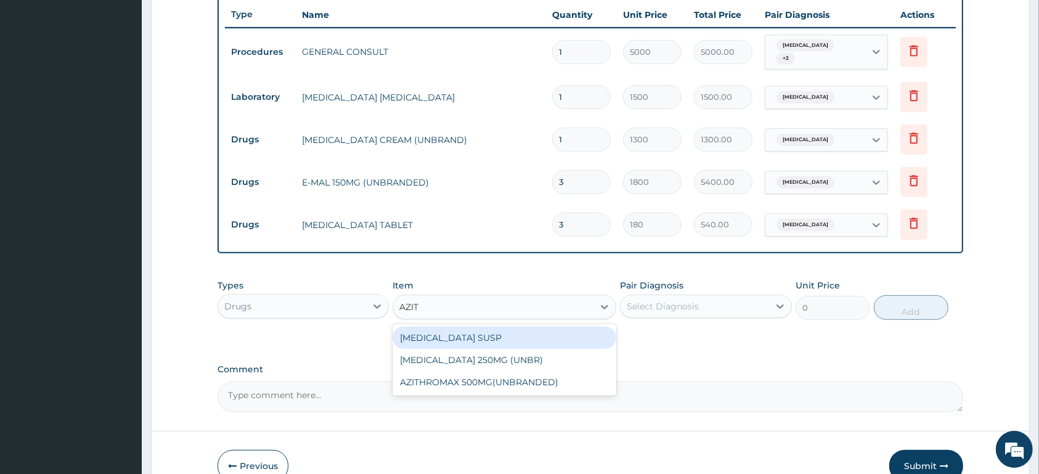
type input "AZITH"
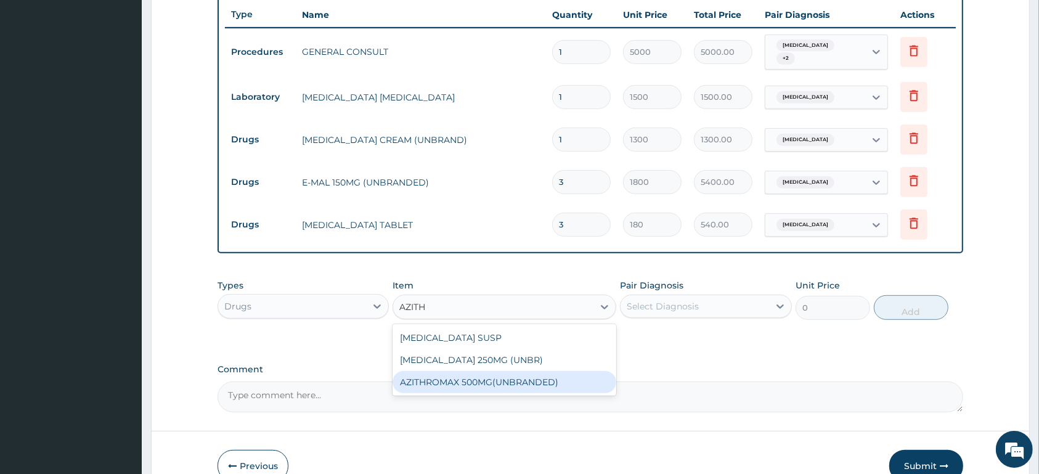
click at [550, 380] on div "AZITHROMAX 500MG(UNBRANDED)" at bounding box center [505, 382] width 224 height 22
type input "800"
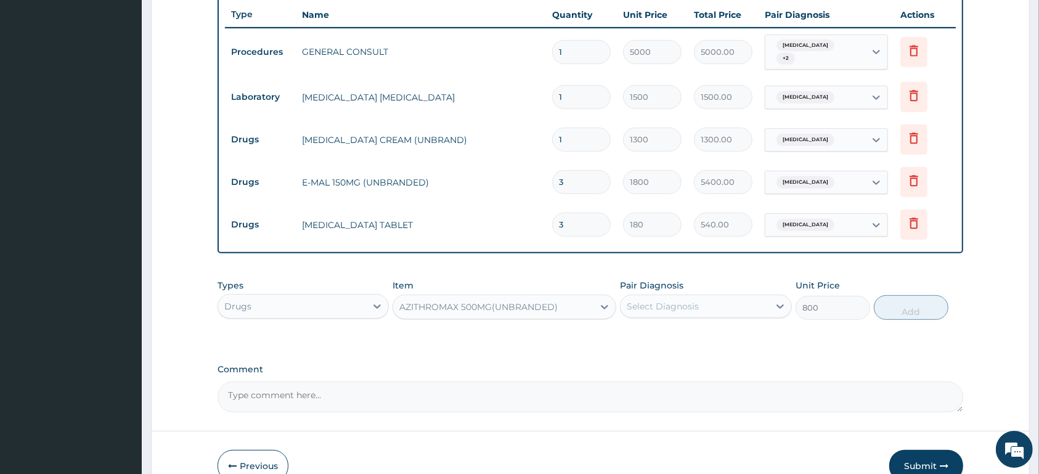
click at [661, 304] on div "Select Diagnosis" at bounding box center [663, 306] width 72 height 12
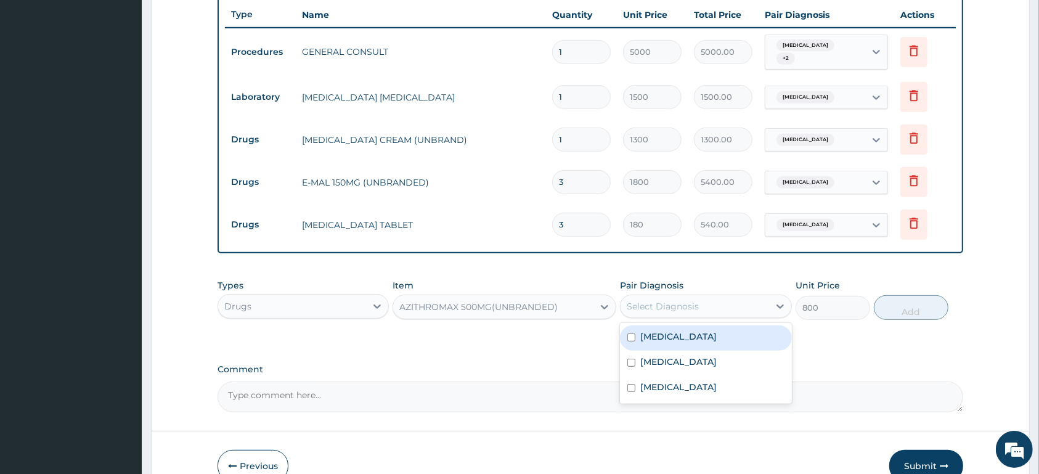
click at [692, 330] on label "Typhoid fever" at bounding box center [678, 336] width 76 height 12
checkbox input "true"
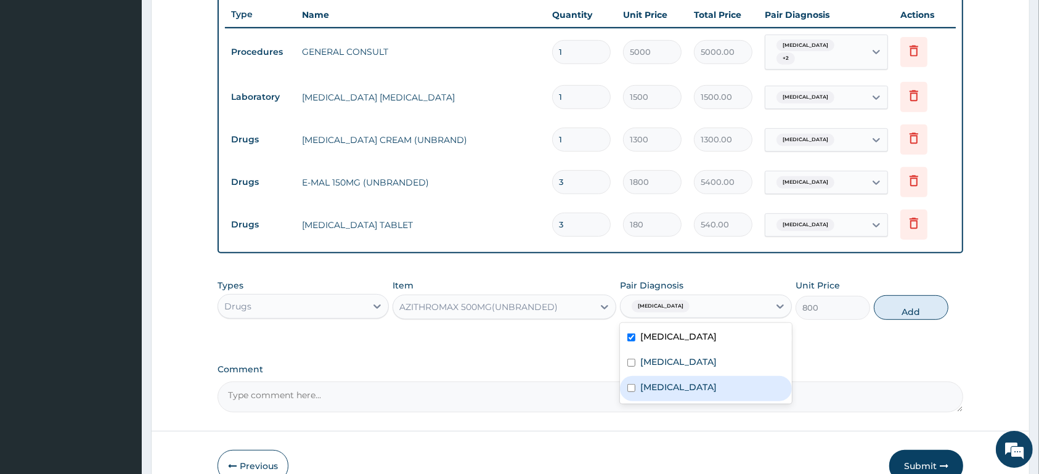
drag, startPoint x: 700, startPoint y: 389, endPoint x: 839, endPoint y: 342, distance: 146.9
click at [704, 388] on div "Tinea corporis" at bounding box center [705, 388] width 171 height 25
checkbox input "true"
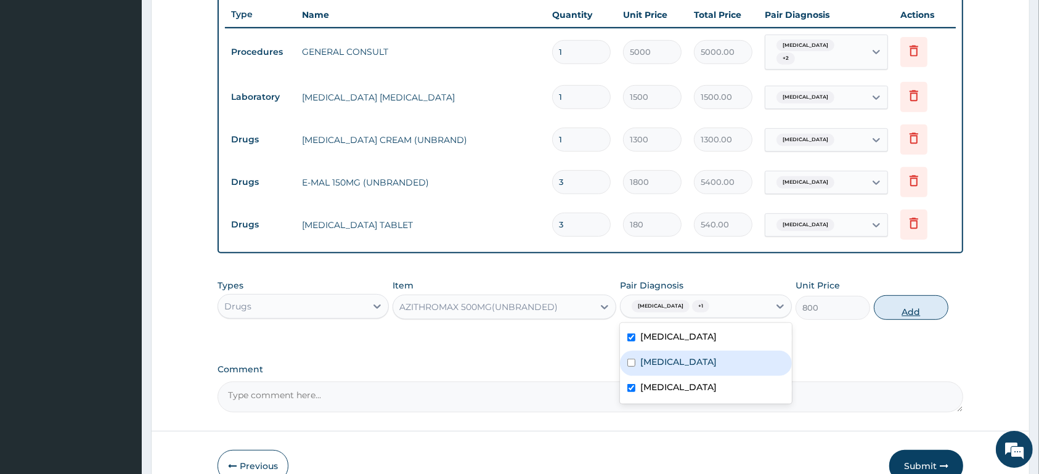
click at [905, 298] on button "Add" at bounding box center [911, 307] width 75 height 25
type input "0"
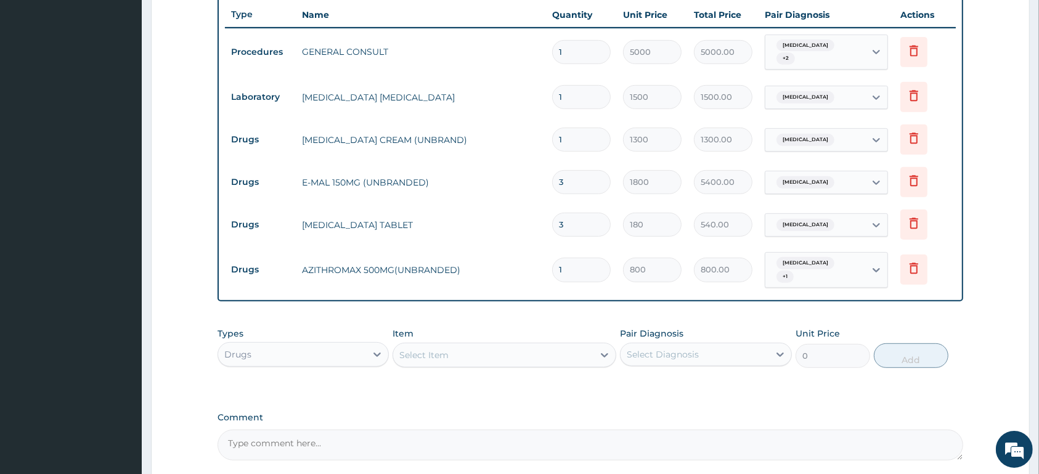
type input "0.00"
type input "5"
type input "4000.00"
type input "5"
click at [513, 345] on div "Select Item" at bounding box center [493, 355] width 200 height 20
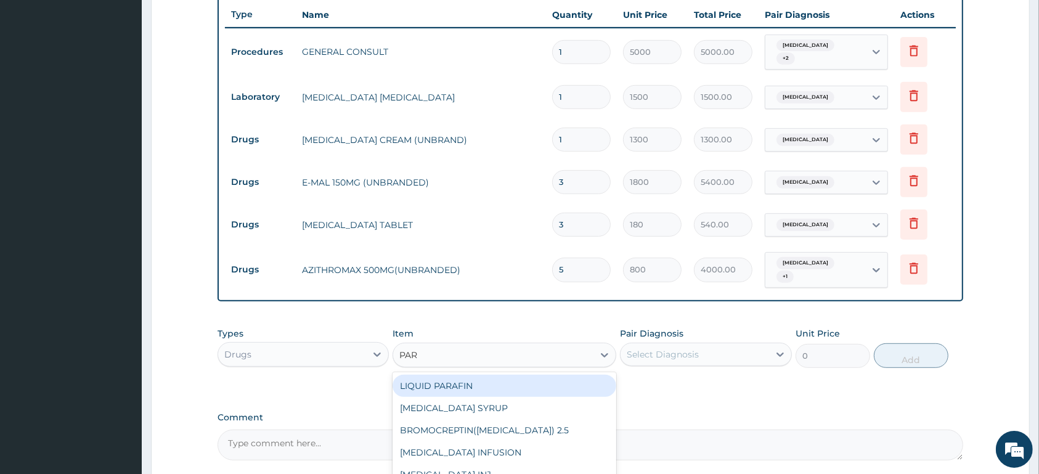
type input "PARA"
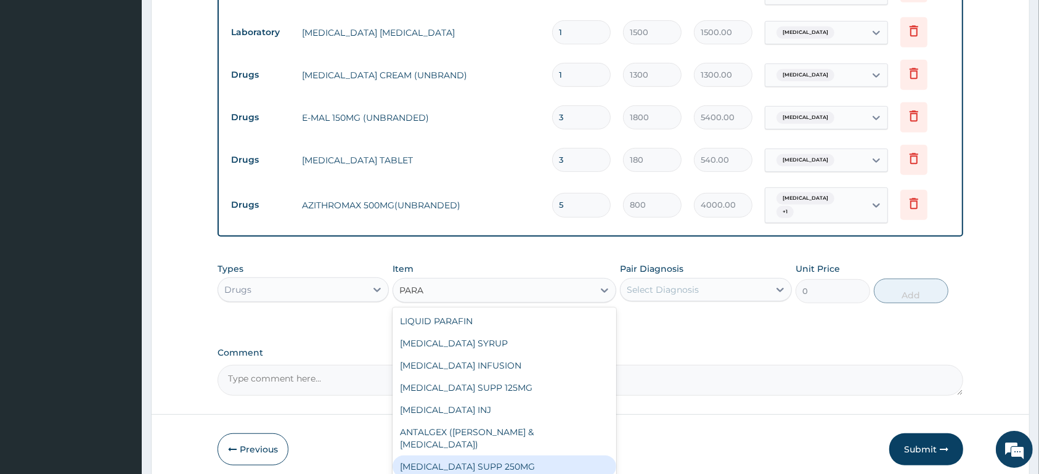
scroll to position [20, 0]
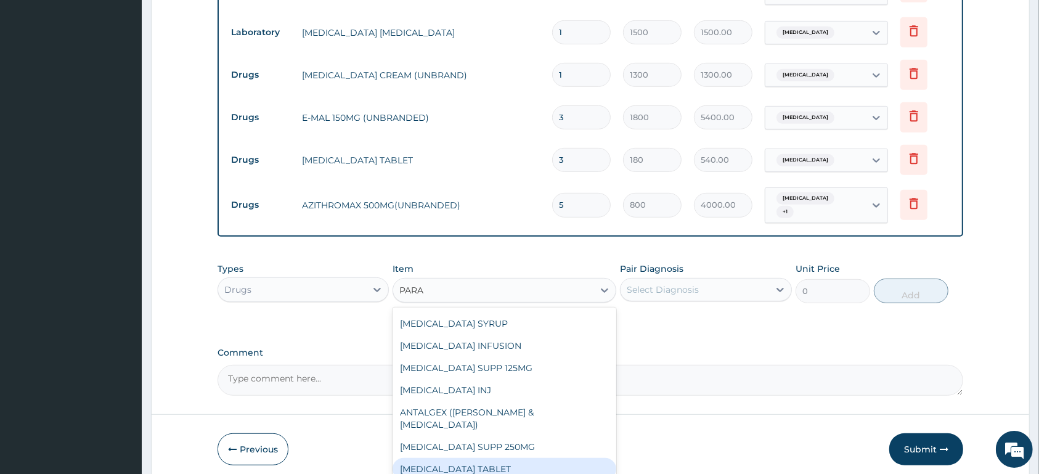
drag, startPoint x: 542, startPoint y: 446, endPoint x: 606, endPoint y: 378, distance: 93.3
click at [542, 458] on div "PARACETAMOL TABLET" at bounding box center [505, 469] width 224 height 22
type input "13"
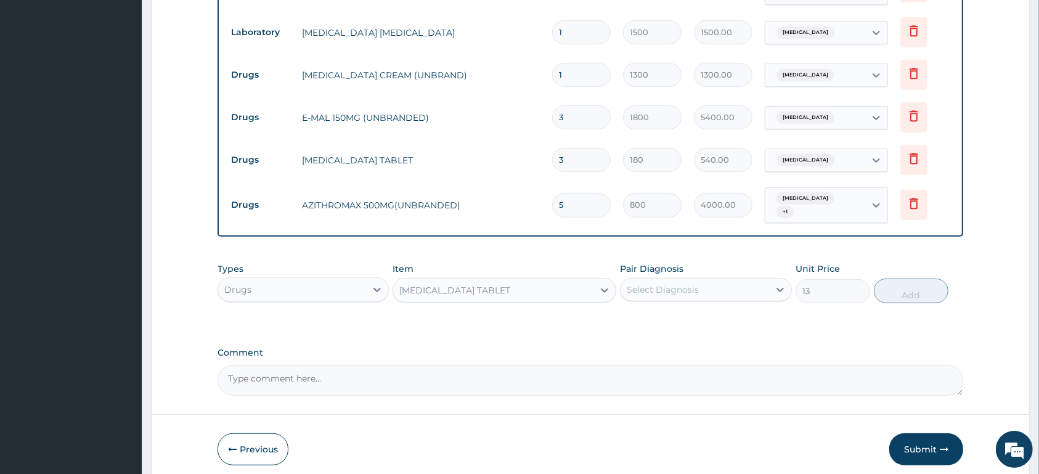
click at [659, 284] on div "Select Diagnosis" at bounding box center [663, 290] width 72 height 12
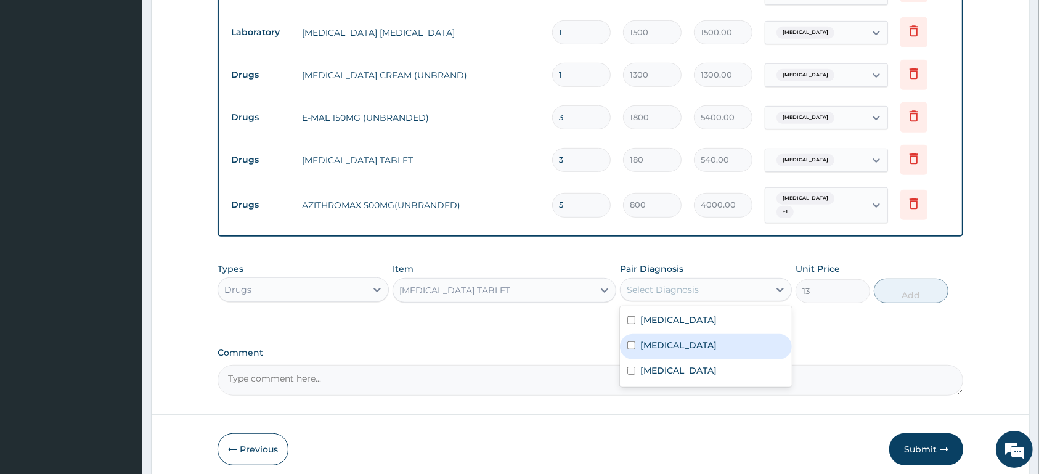
click at [665, 345] on div "Malaria" at bounding box center [705, 346] width 171 height 25
checkbox input "true"
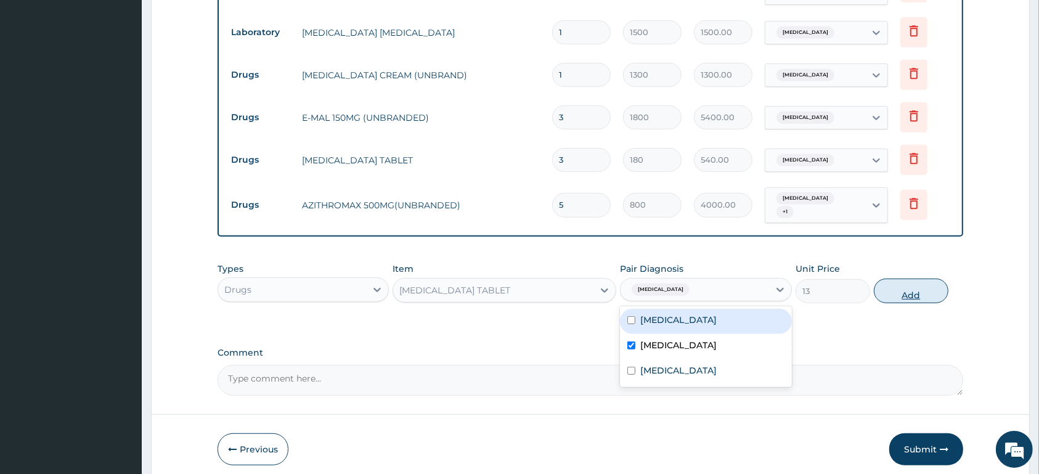
click at [892, 282] on button "Add" at bounding box center [911, 291] width 75 height 25
type input "0"
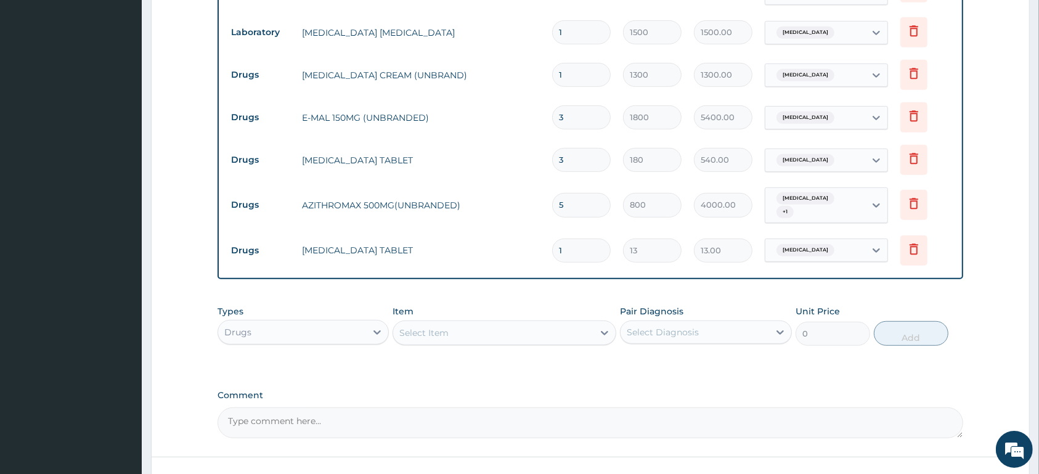
type input "0.00"
type input "2"
type input "26.00"
type input "20"
type input "260.00"
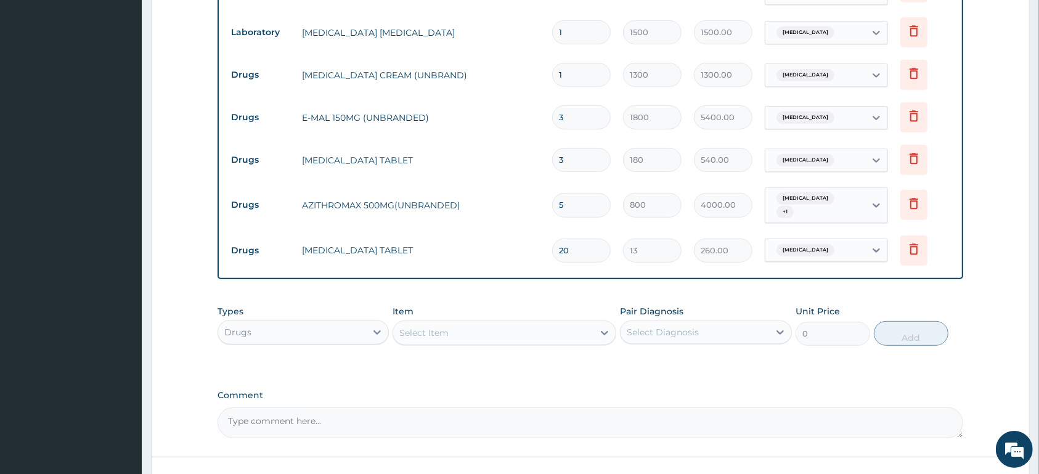
type input "20"
click at [859, 243] on div "Malaria" at bounding box center [815, 250] width 100 height 21
click at [820, 239] on div "Malaria" at bounding box center [826, 250] width 123 height 23
click at [819, 239] on div "Malaria" at bounding box center [826, 250] width 123 height 23
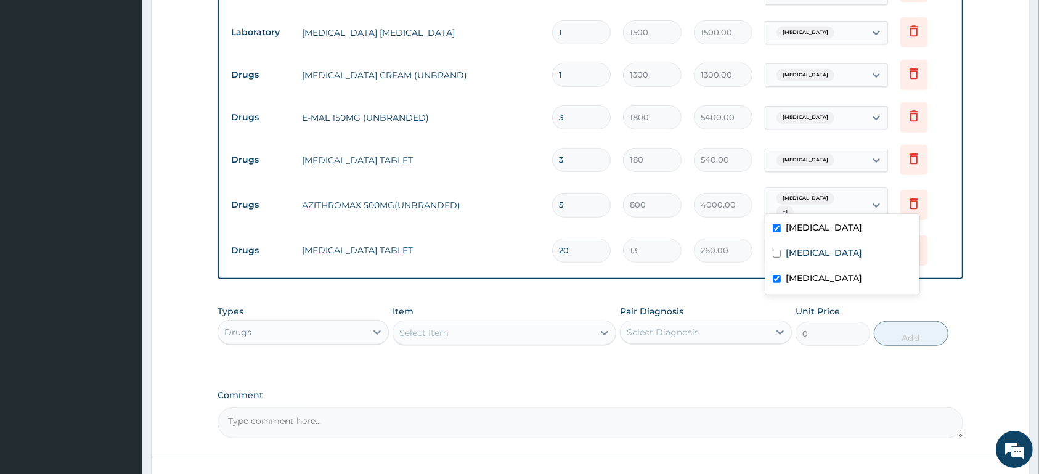
click at [826, 194] on div "Typhoid fever + 1" at bounding box center [814, 205] width 84 height 30
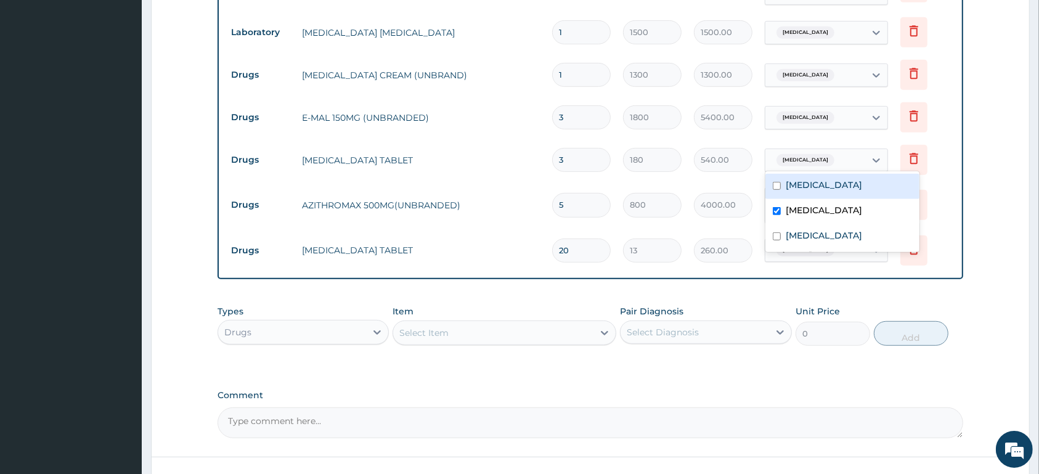
click at [810, 150] on div "Malaria" at bounding box center [815, 160] width 100 height 21
click at [808, 150] on div "Malaria" at bounding box center [815, 160] width 100 height 21
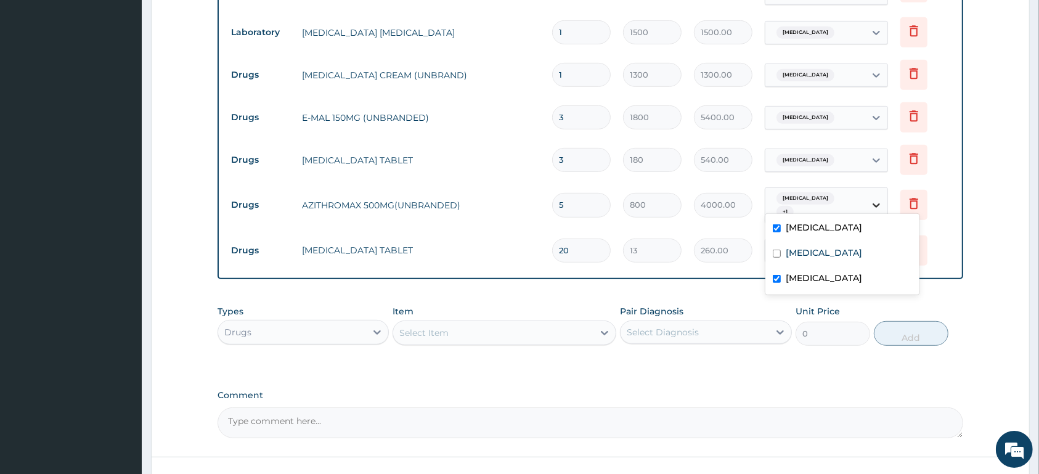
click at [872, 199] on icon at bounding box center [876, 205] width 12 height 12
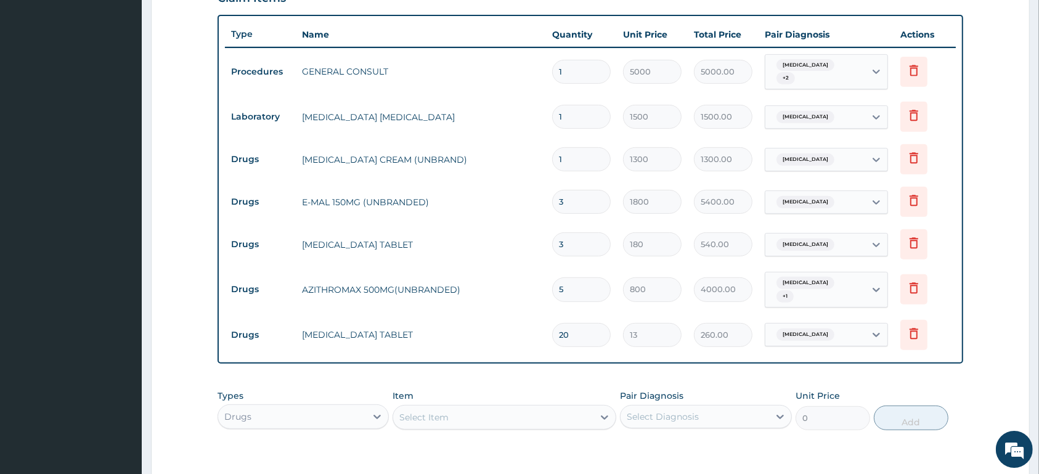
scroll to position [463, 0]
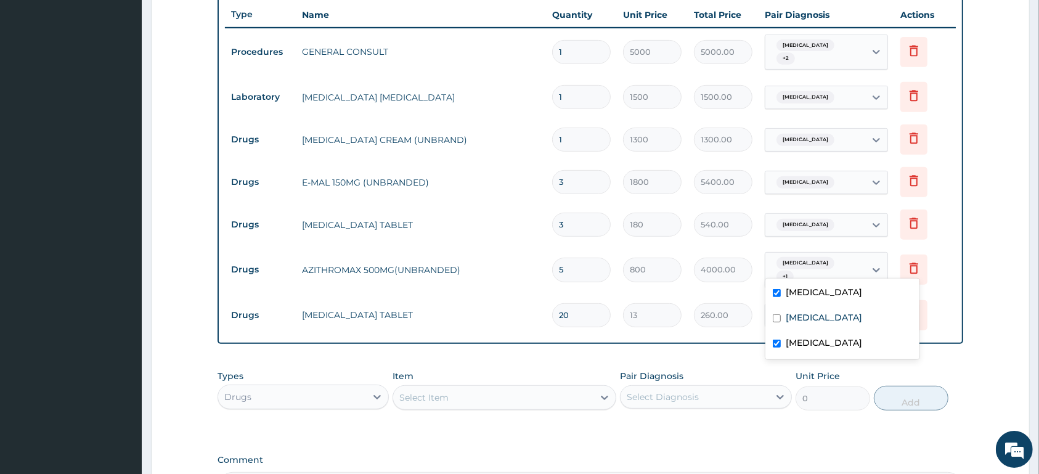
click at [857, 259] on div "Typhoid fever + 1" at bounding box center [815, 270] width 100 height 35
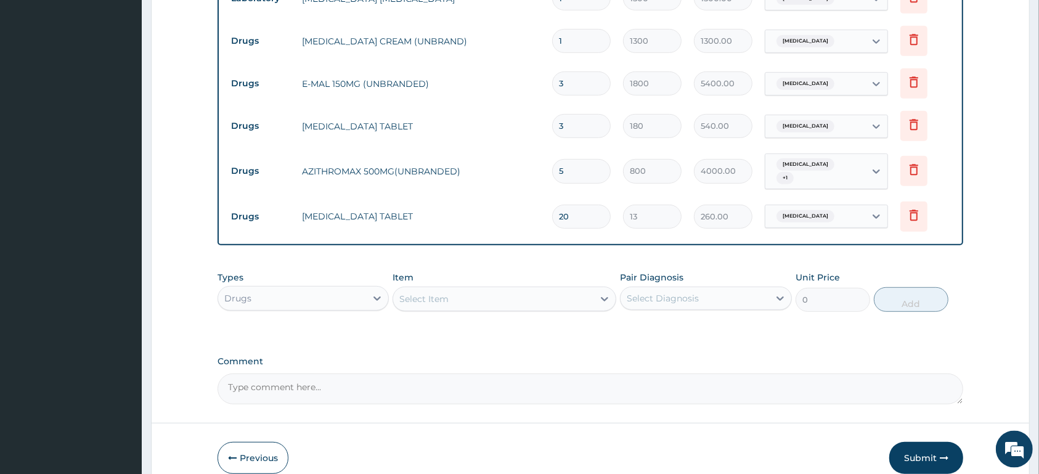
scroll to position [547, 0]
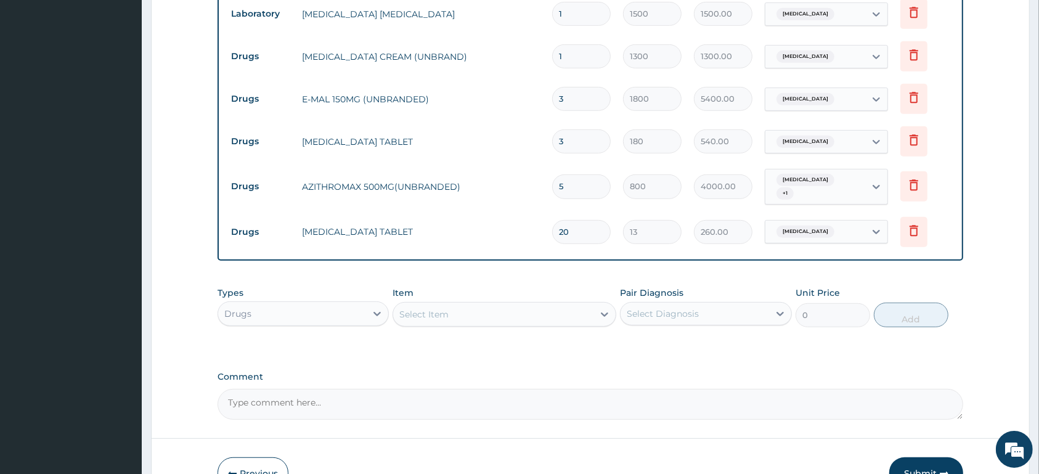
click at [917, 462] on button "Submit" at bounding box center [926, 473] width 74 height 32
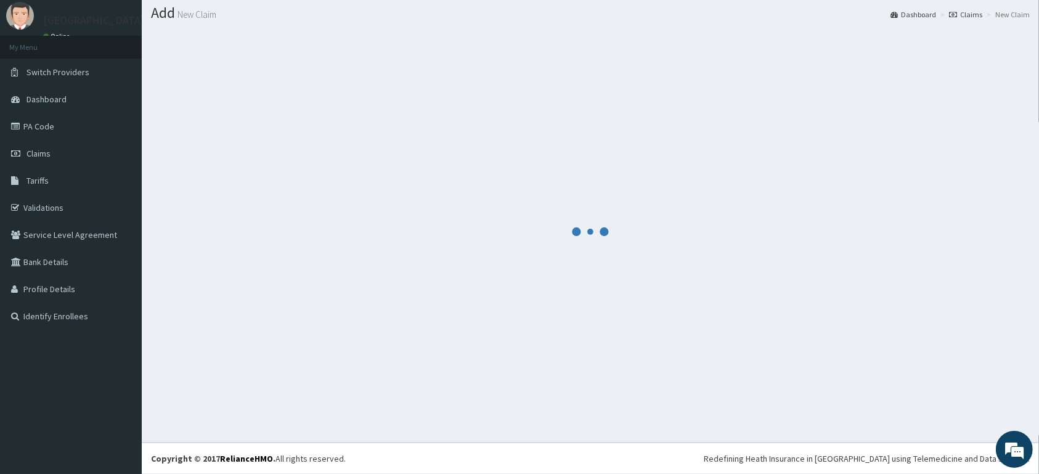
scroll to position [35, 0]
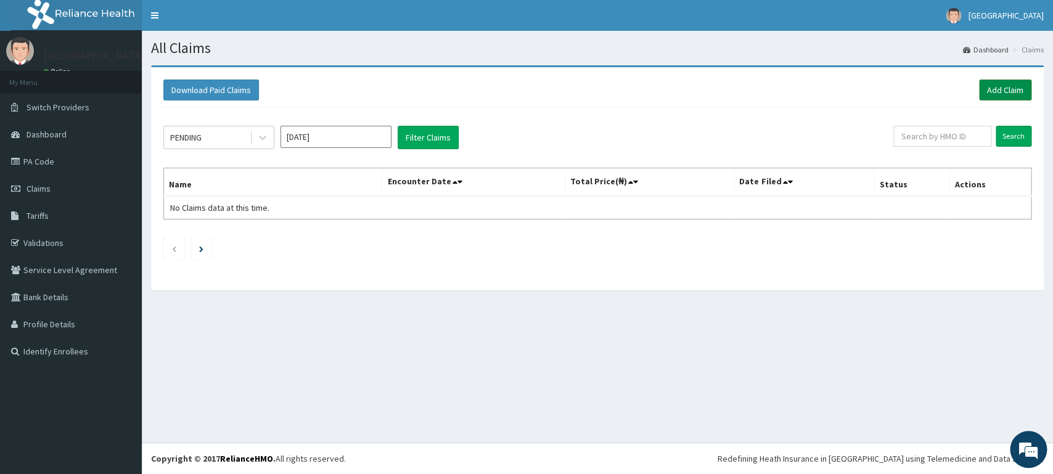
click at [1005, 90] on link "Add Claim" at bounding box center [1005, 90] width 52 height 21
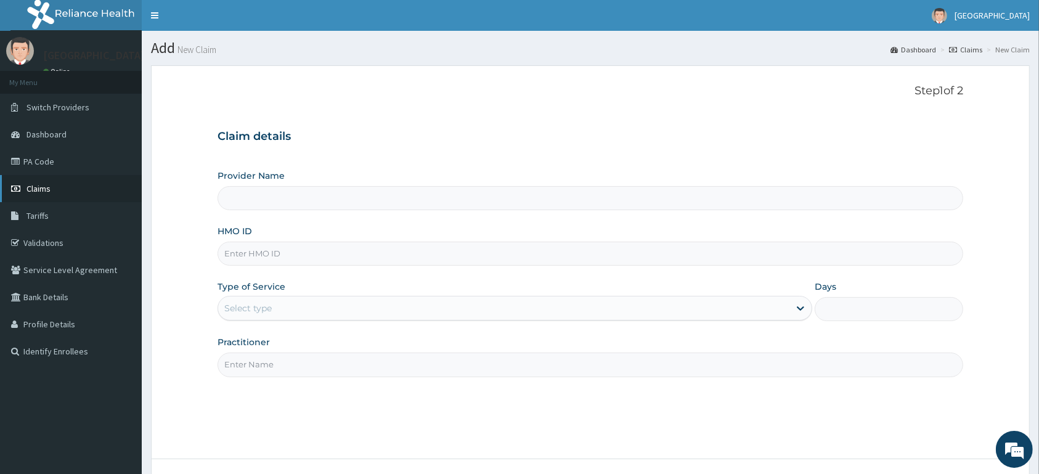
type input "[GEOGRAPHIC_DATA]"
click at [300, 250] on input "HMO ID" at bounding box center [591, 254] width 746 height 24
type input "acb/10041/a"
click at [630, 317] on div "Select type" at bounding box center [503, 308] width 571 height 20
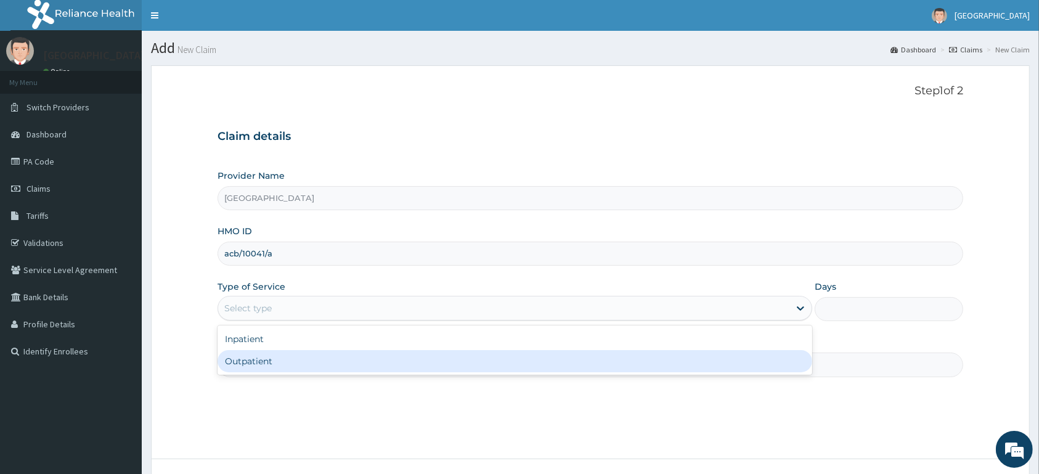
click at [612, 364] on div "Outpatient" at bounding box center [515, 361] width 595 height 22
type input "1"
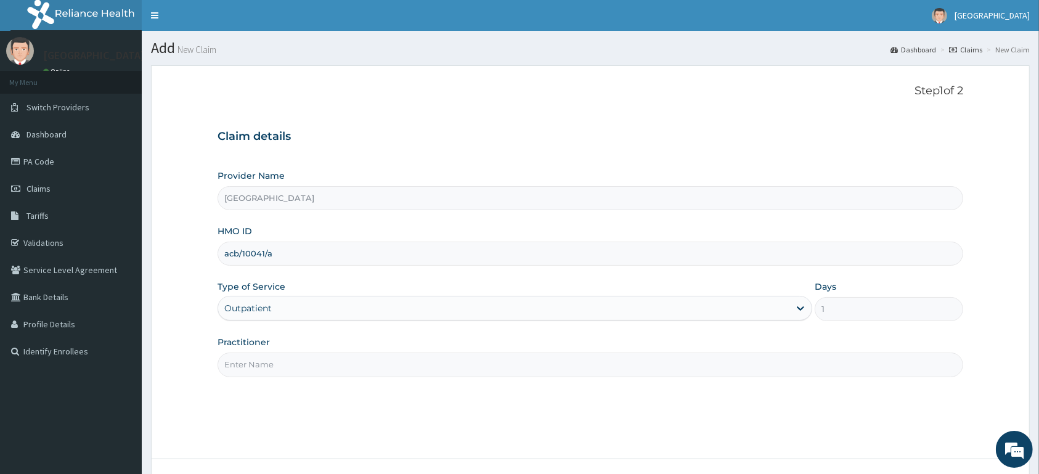
click at [483, 369] on input "Practitioner" at bounding box center [591, 365] width 746 height 24
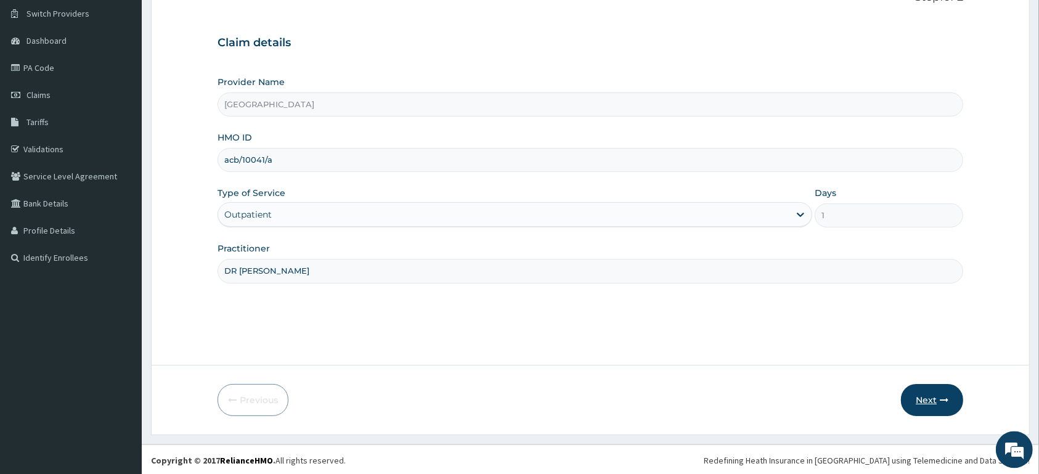
scroll to position [96, 0]
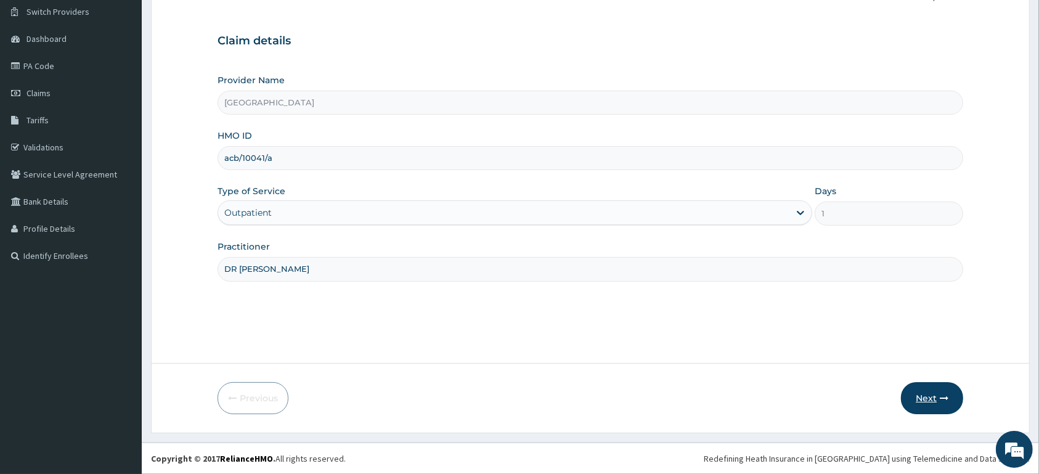
type input "DR [PERSON_NAME]"
click at [936, 388] on button "Next" at bounding box center [932, 398] width 62 height 32
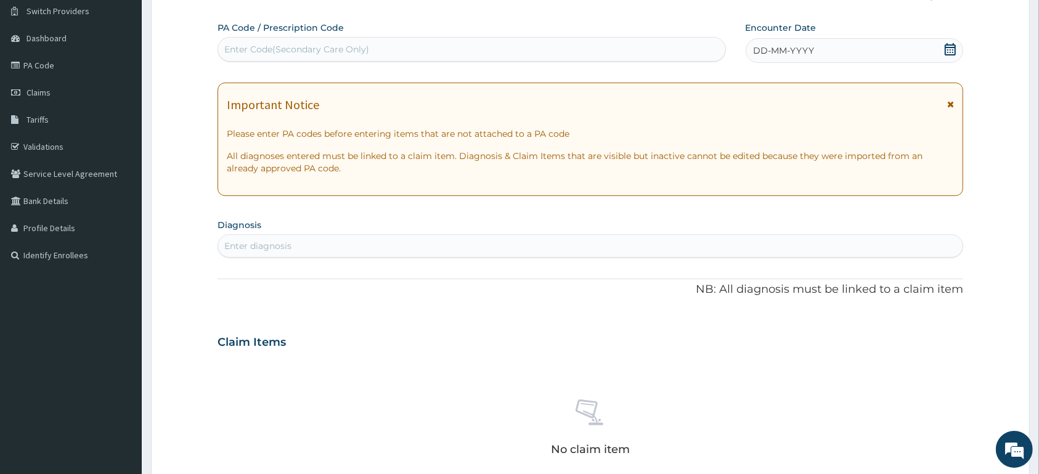
click at [951, 49] on icon at bounding box center [950, 49] width 11 height 12
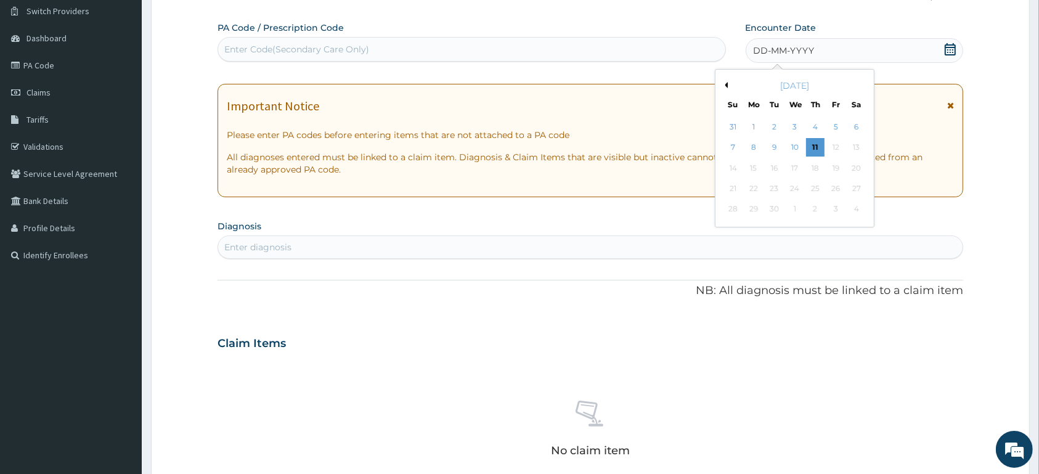
click at [727, 86] on button "Previous Month" at bounding box center [725, 85] width 6 height 6
click at [727, 87] on button "Previous Month" at bounding box center [725, 85] width 6 height 6
click at [844, 132] on div "6" at bounding box center [835, 127] width 18 height 18
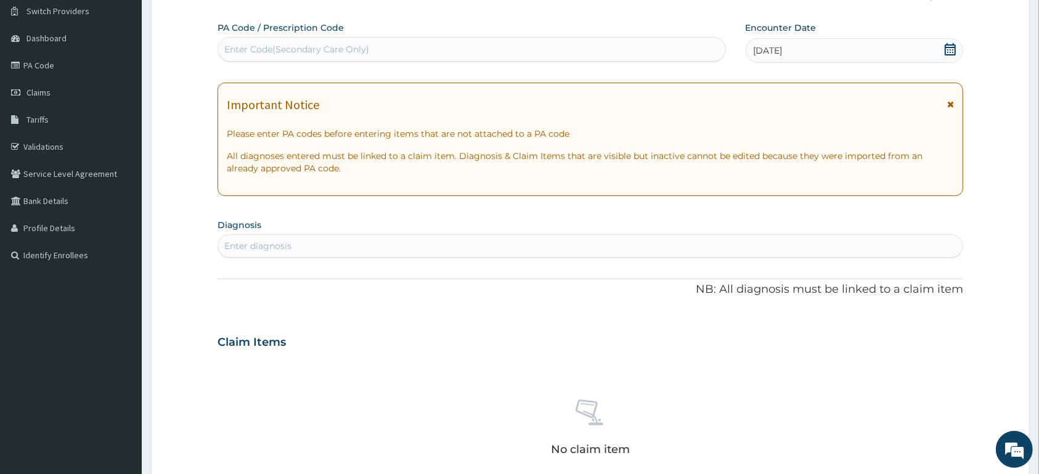
click at [496, 240] on div "Enter diagnosis" at bounding box center [590, 246] width 744 height 20
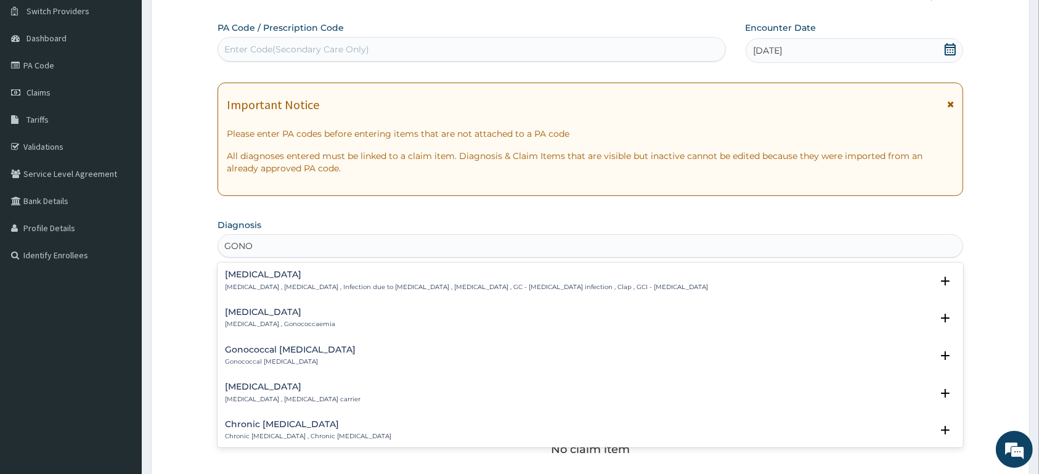
type input "GONOC"
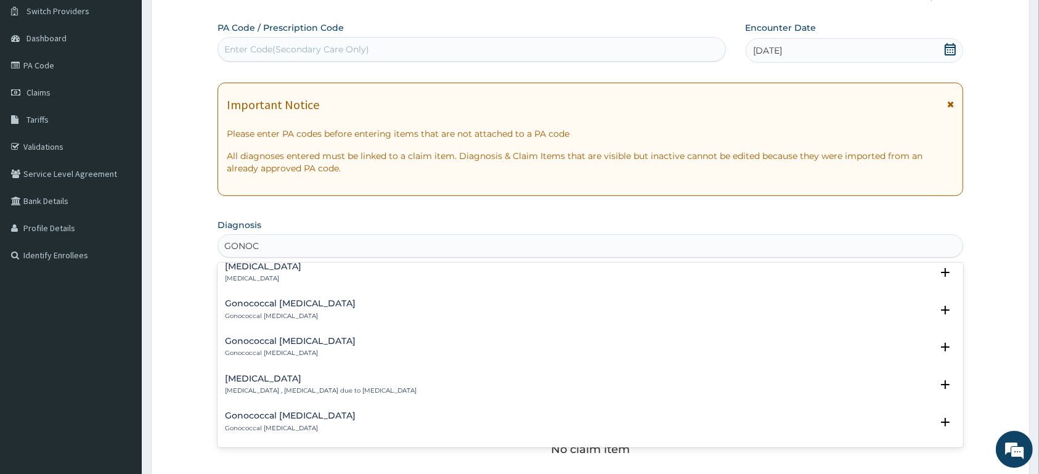
scroll to position [647, 0]
click at [256, 268] on h4 "[MEDICAL_DATA]" at bounding box center [263, 263] width 76 height 9
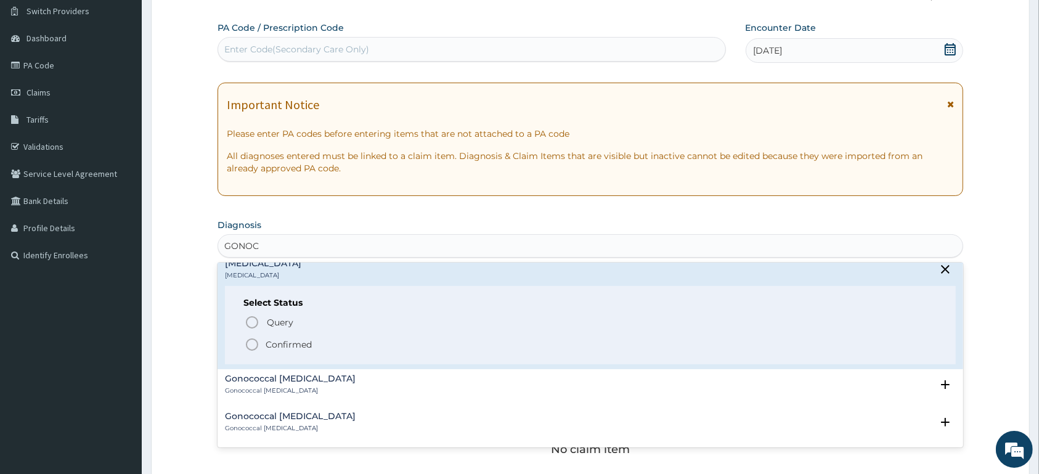
click at [277, 343] on p "Confirmed" at bounding box center [289, 344] width 46 height 12
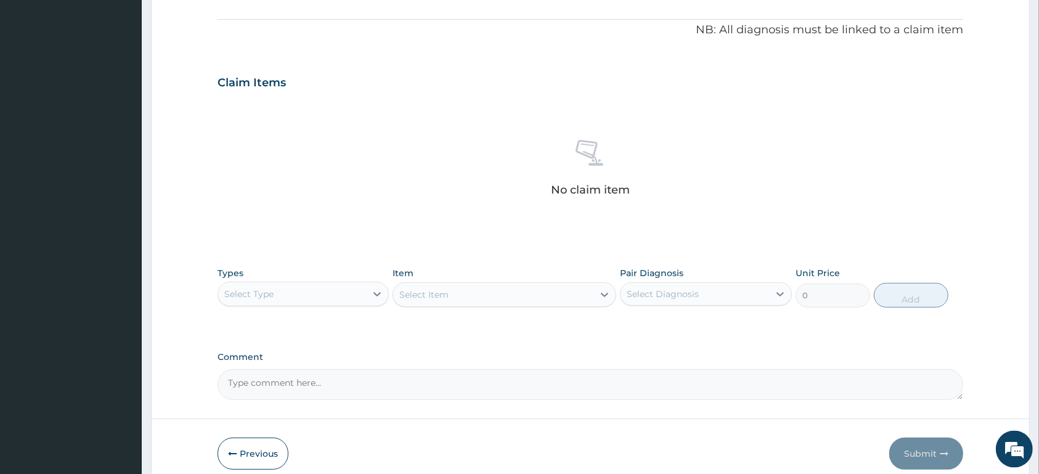
scroll to position [351, 0]
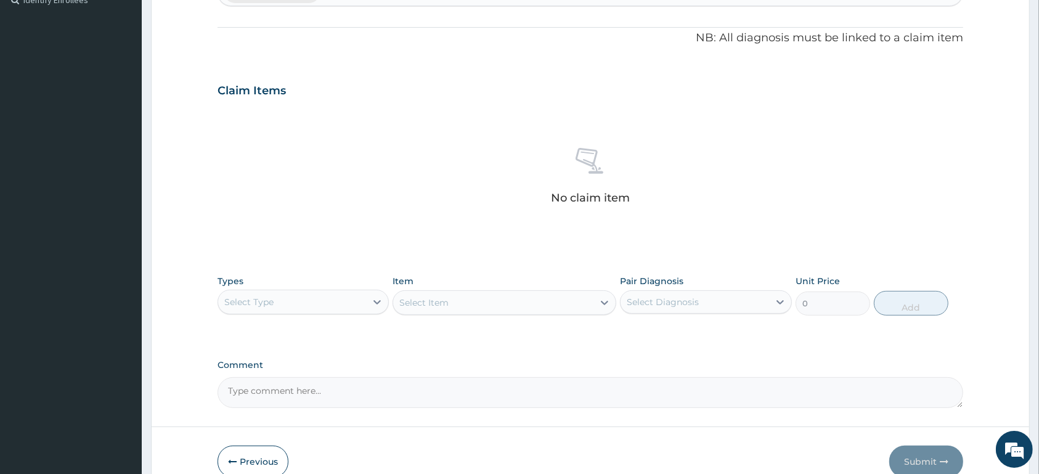
click at [350, 302] on div "Select Type" at bounding box center [292, 302] width 148 height 20
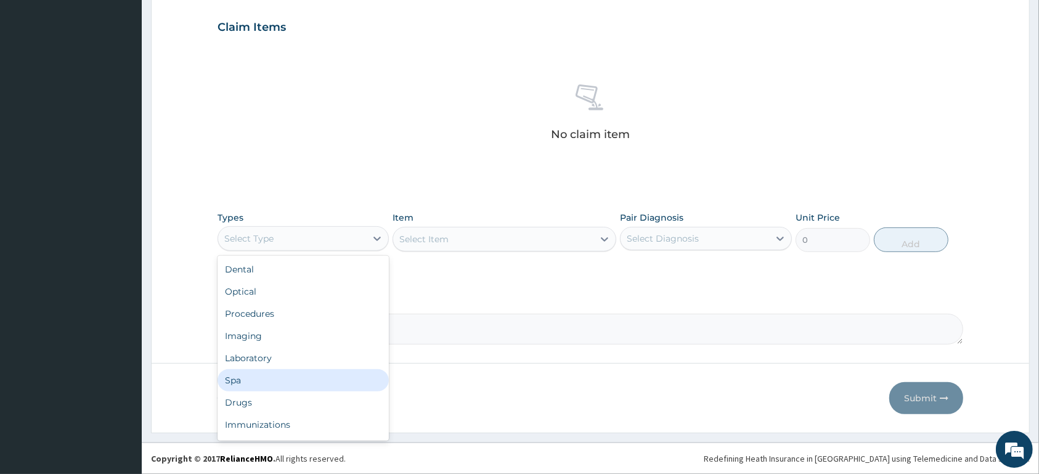
scroll to position [41, 0]
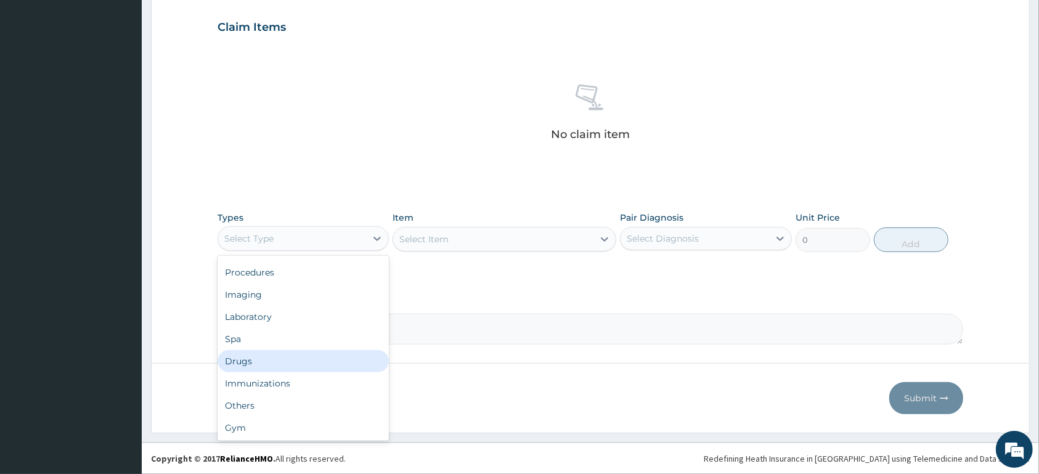
click at [279, 363] on div "Drugs" at bounding box center [303, 361] width 171 height 22
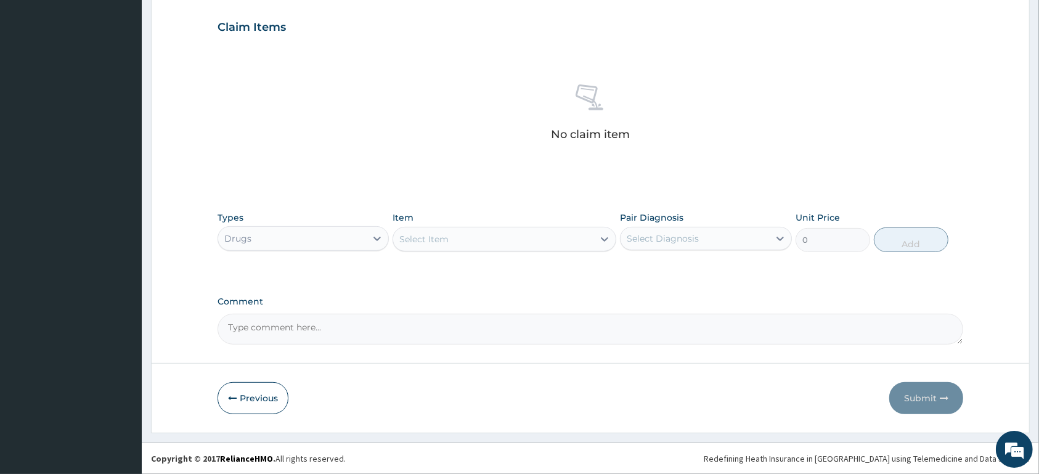
click at [515, 241] on div "Select Item" at bounding box center [493, 239] width 200 height 20
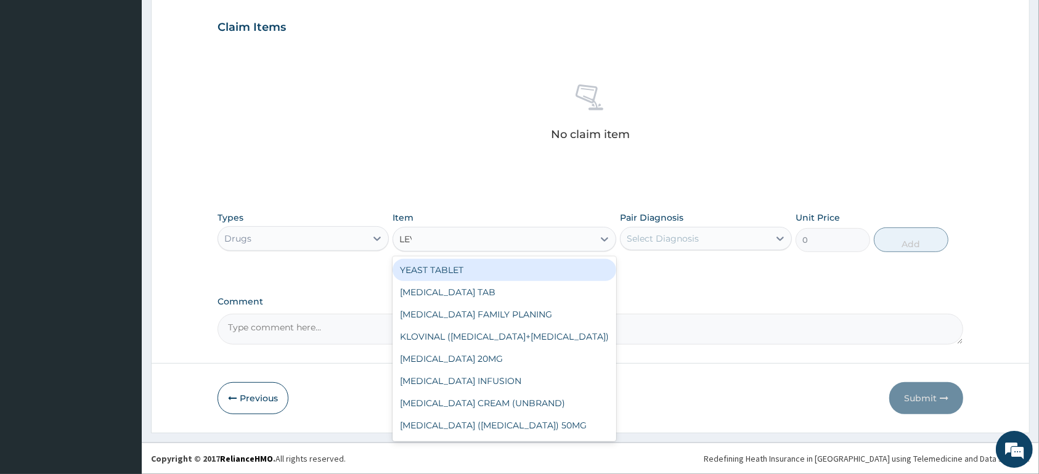
type input "LEVO"
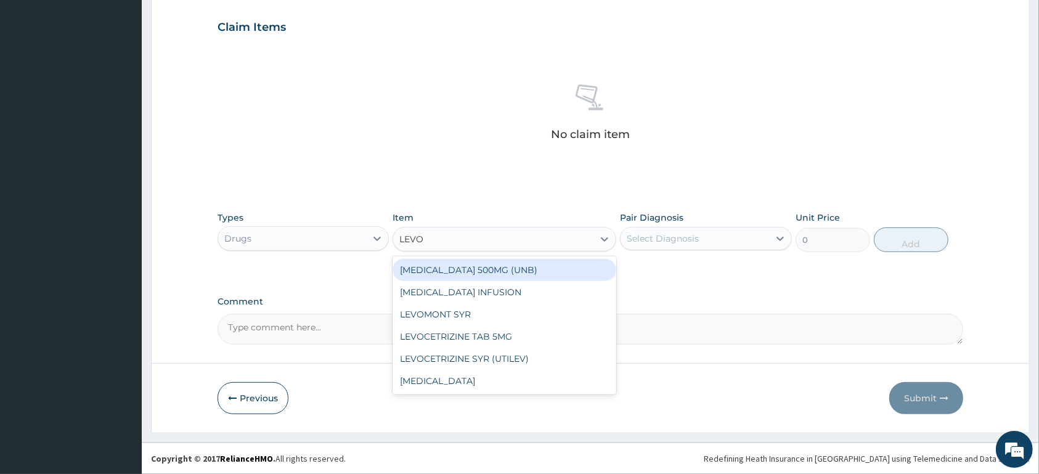
click at [507, 274] on div "[MEDICAL_DATA] 500MG (UNB)" at bounding box center [505, 270] width 224 height 22
type input "250"
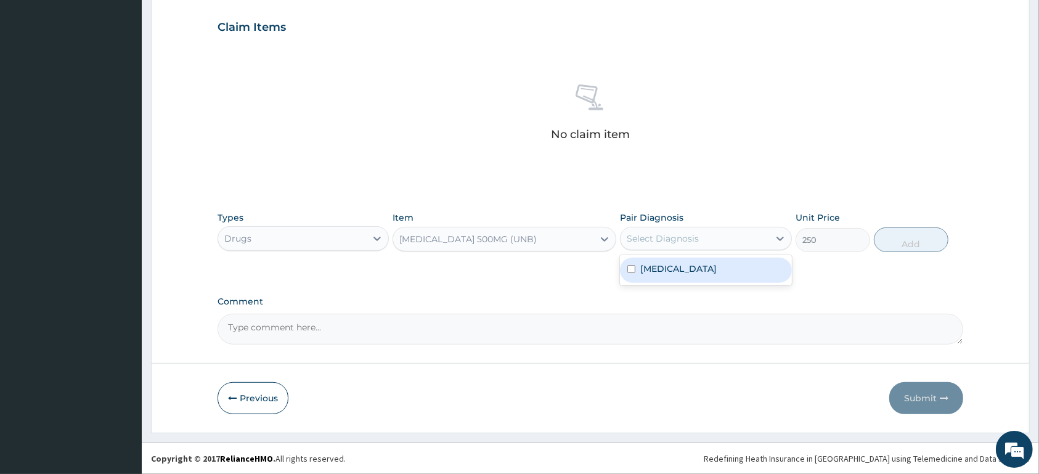
drag, startPoint x: 708, startPoint y: 239, endPoint x: 711, endPoint y: 252, distance: 13.3
click at [709, 239] on div "Select Diagnosis" at bounding box center [695, 239] width 148 height 20
drag, startPoint x: 714, startPoint y: 266, endPoint x: 731, endPoint y: 262, distance: 17.0
click at [715, 266] on label "[MEDICAL_DATA]" at bounding box center [678, 269] width 76 height 12
checkbox input "true"
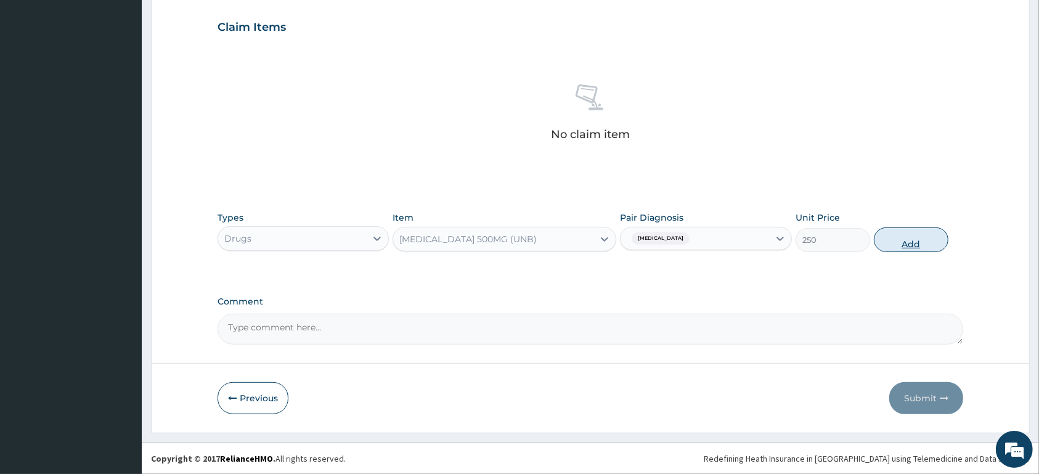
click at [929, 243] on button "Add" at bounding box center [911, 239] width 75 height 25
type input "0"
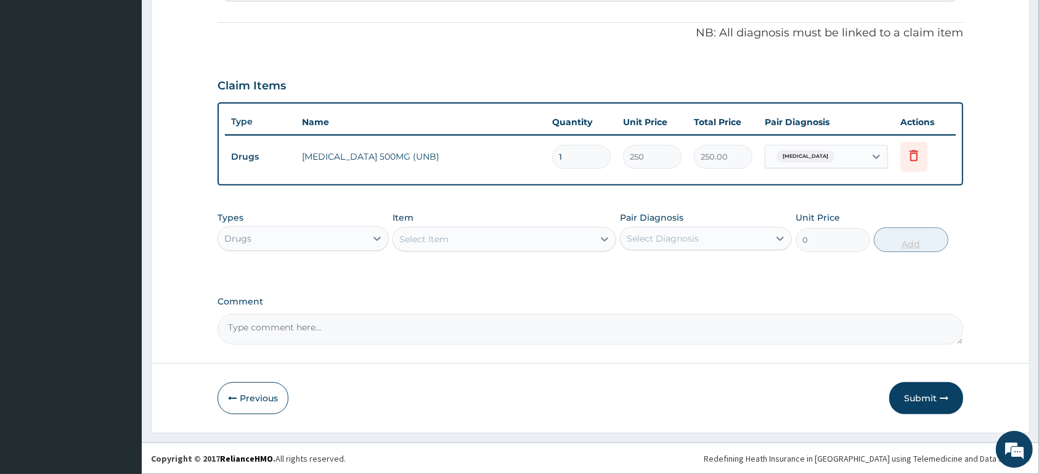
scroll to position [356, 0]
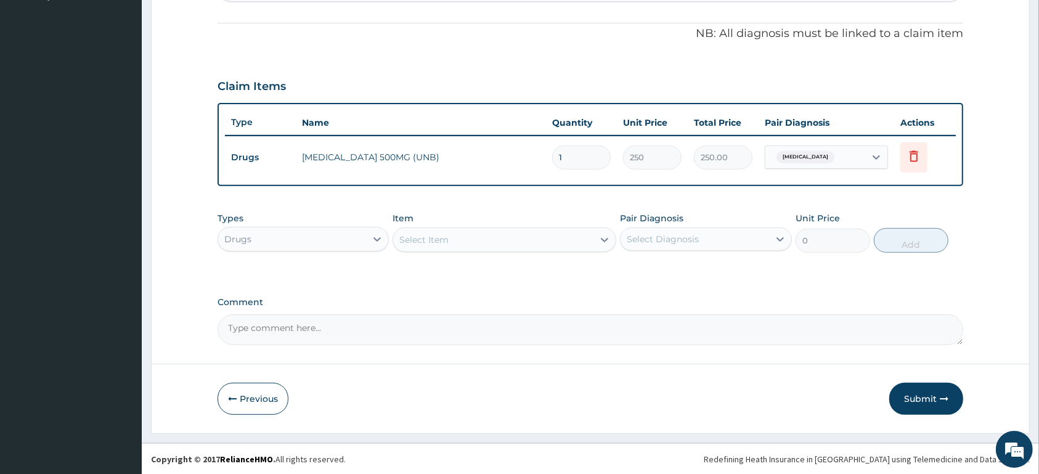
type input "10"
type input "2500.00"
type input "10"
click at [324, 237] on div "Drugs" at bounding box center [292, 239] width 148 height 20
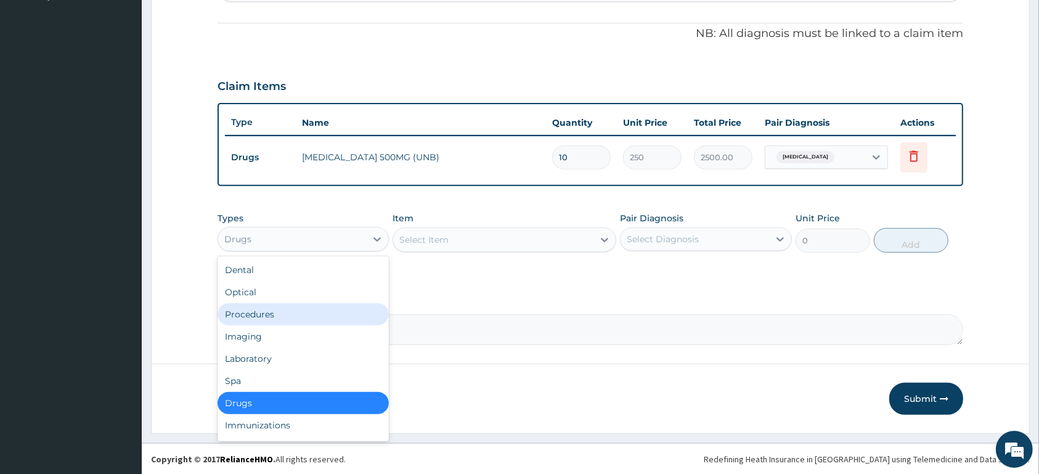
click at [666, 311] on div "Comment" at bounding box center [591, 321] width 746 height 48
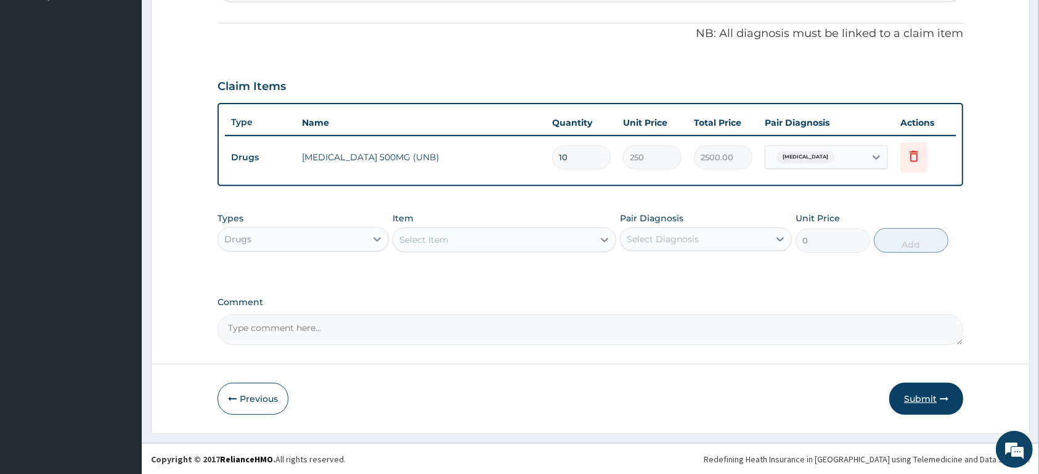
click at [924, 391] on button "Submit" at bounding box center [926, 399] width 74 height 32
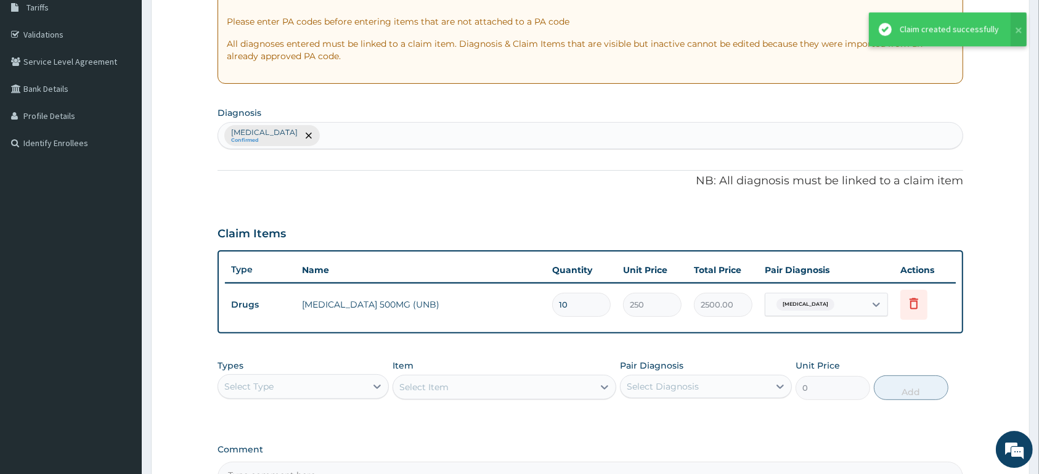
scroll to position [229, 0]
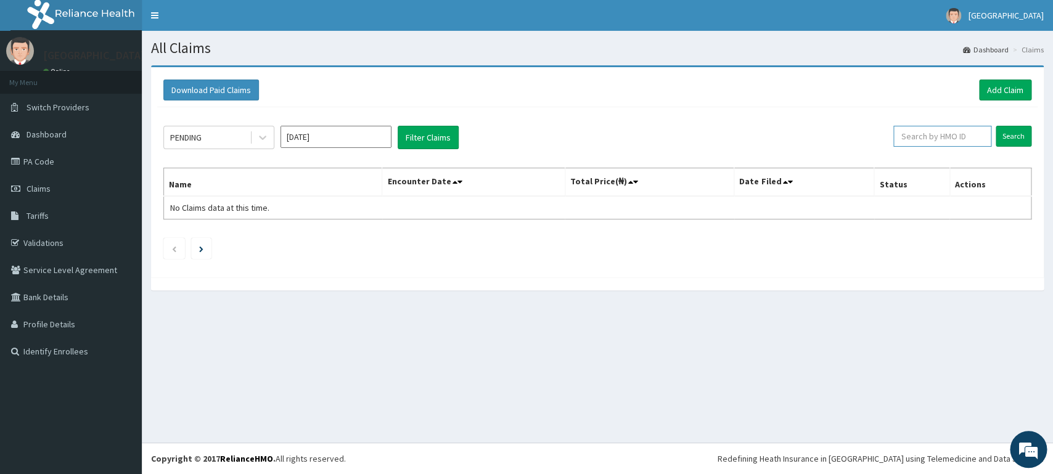
click at [921, 133] on input "text" at bounding box center [942, 136] width 98 height 21
click at [924, 138] on input "text" at bounding box center [942, 136] width 98 height 21
type input "ACB/10041/A"
click at [1011, 133] on input "Search" at bounding box center [1013, 136] width 36 height 21
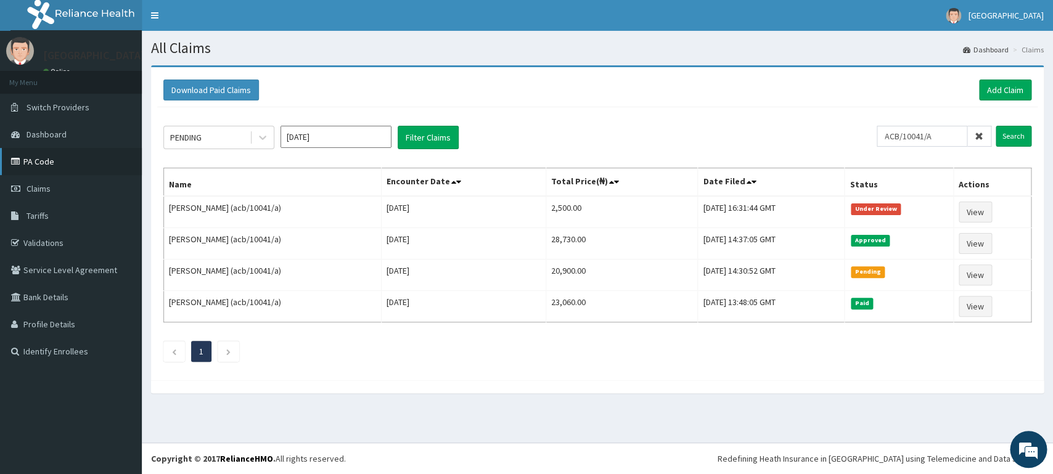
click at [49, 163] on link "PA Code" at bounding box center [71, 161] width 142 height 27
